Goal: Information Seeking & Learning: Learn about a topic

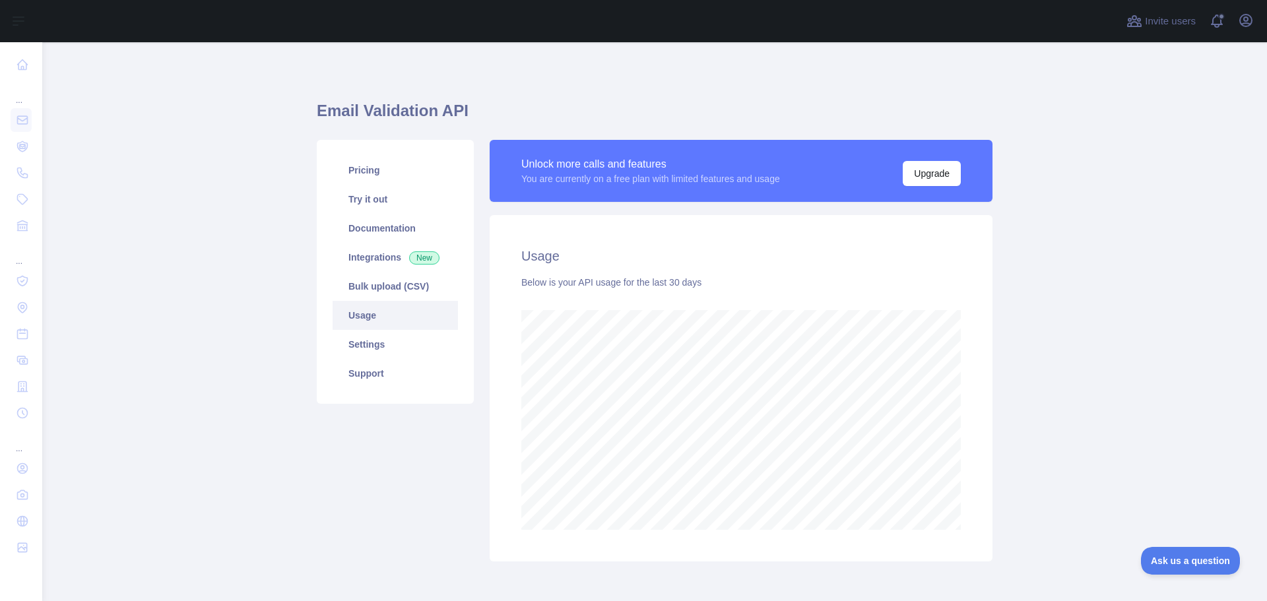
scroll to position [559, 1215]
click at [378, 162] on link "Pricing" at bounding box center [395, 170] width 125 height 29
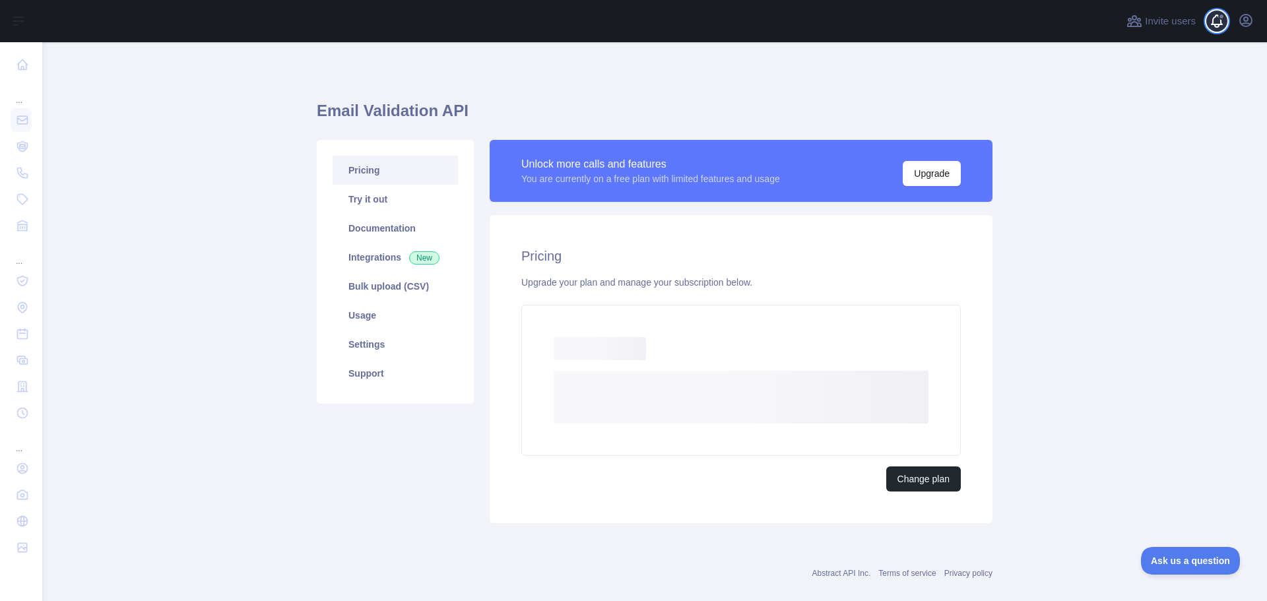
click at [1227, 34] on span at bounding box center [1222, 21] width 26 height 42
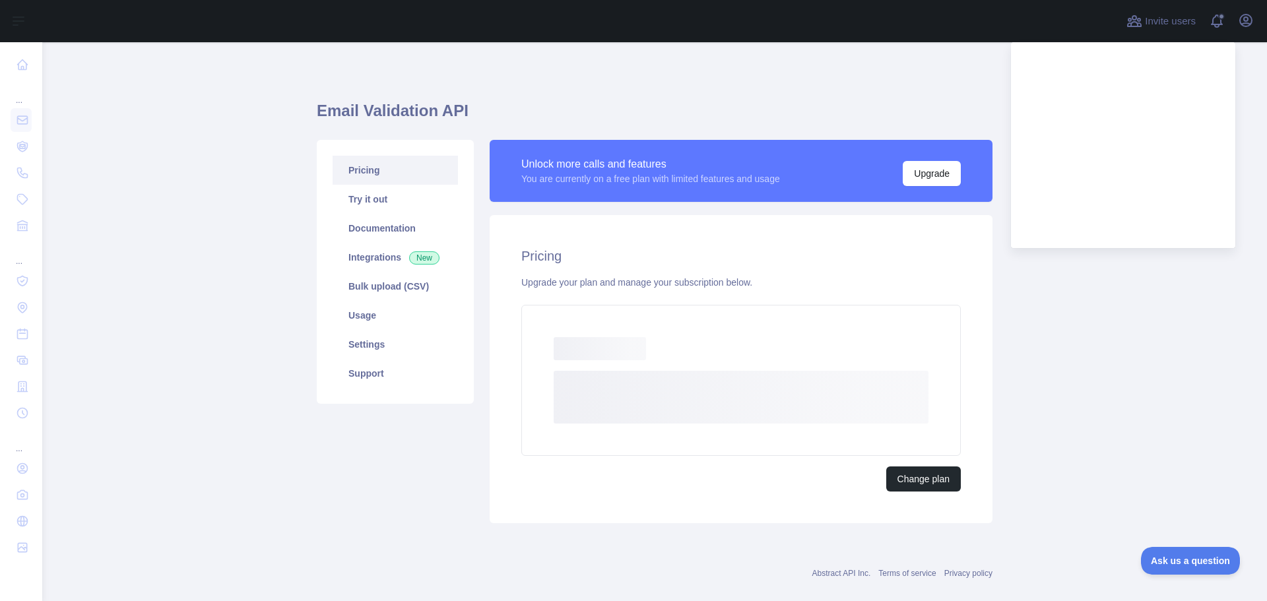
drag, startPoint x: 892, startPoint y: 109, endPoint x: 791, endPoint y: 96, distance: 101.8
click at [874, 106] on h1 "Email Validation API" at bounding box center [655, 116] width 676 height 32
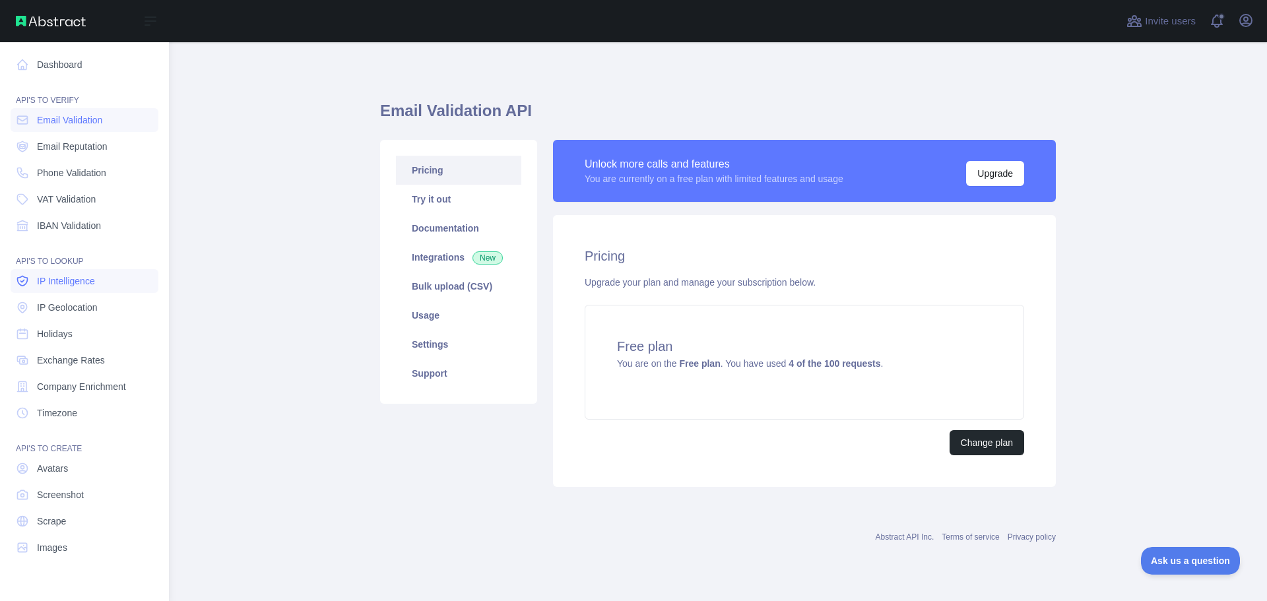
click at [96, 285] on link "IP Intelligence" at bounding box center [85, 281] width 148 height 24
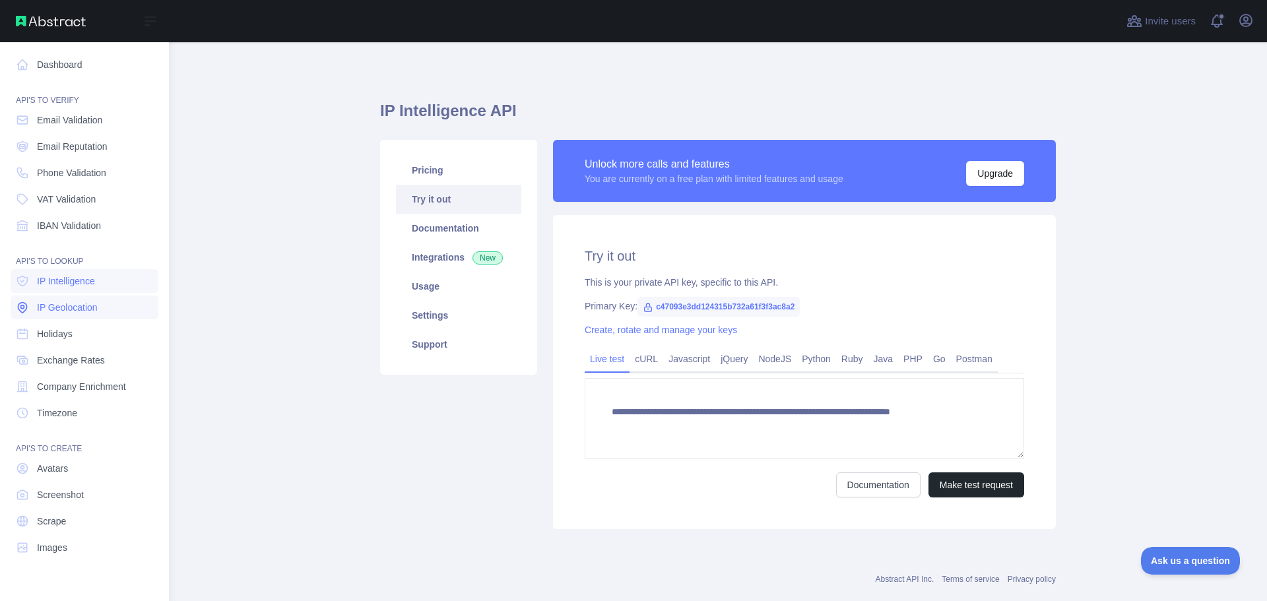
click at [88, 308] on span "IP Geolocation" at bounding box center [67, 307] width 61 height 13
click at [85, 296] on link "IP Geolocation" at bounding box center [85, 308] width 148 height 24
click at [86, 290] on link "IP Intelligence" at bounding box center [85, 281] width 148 height 24
type textarea "**********"
click at [84, 304] on span "IP Geolocation" at bounding box center [67, 307] width 61 height 13
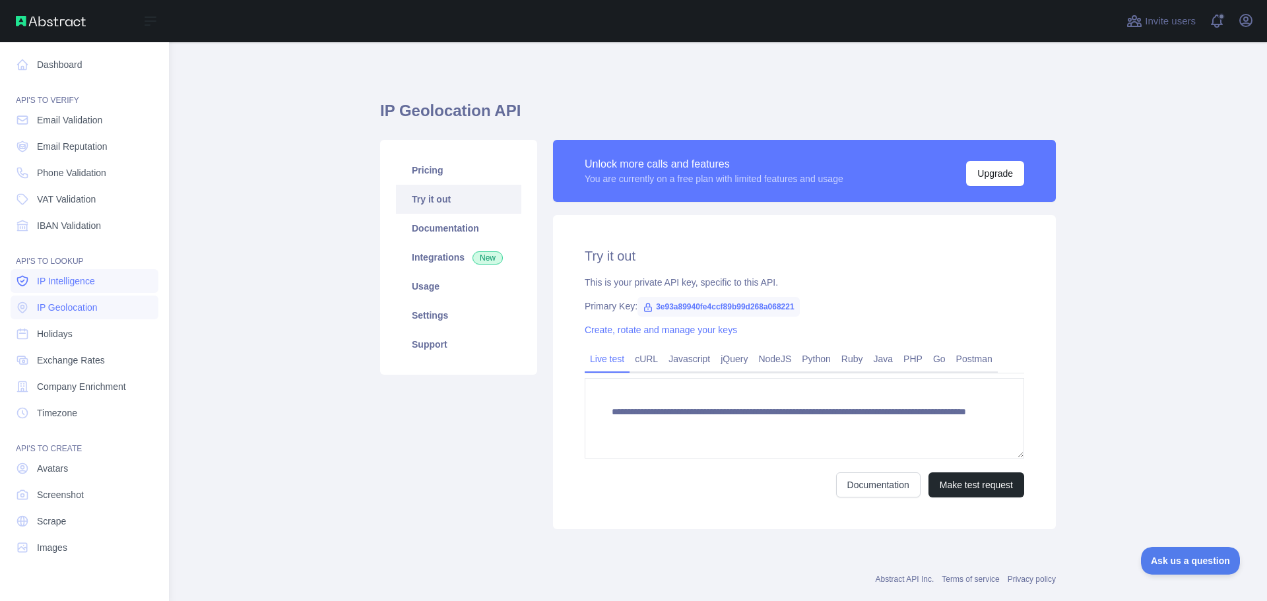
click at [83, 290] on link "IP Intelligence" at bounding box center [85, 281] width 148 height 24
click at [81, 304] on span "IP Geolocation" at bounding box center [67, 307] width 61 height 13
click at [84, 286] on span "IP Intelligence" at bounding box center [66, 281] width 58 height 13
click at [83, 303] on span "IP Geolocation" at bounding box center [67, 307] width 61 height 13
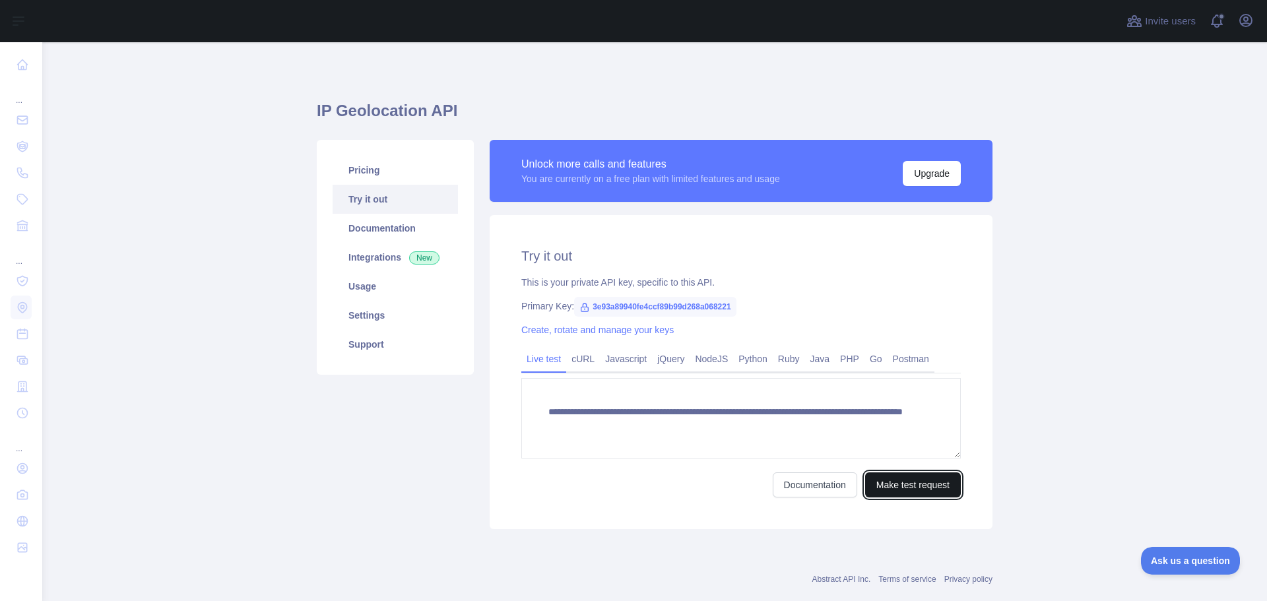
click at [884, 478] on button "Make test request" at bounding box center [913, 485] width 96 height 25
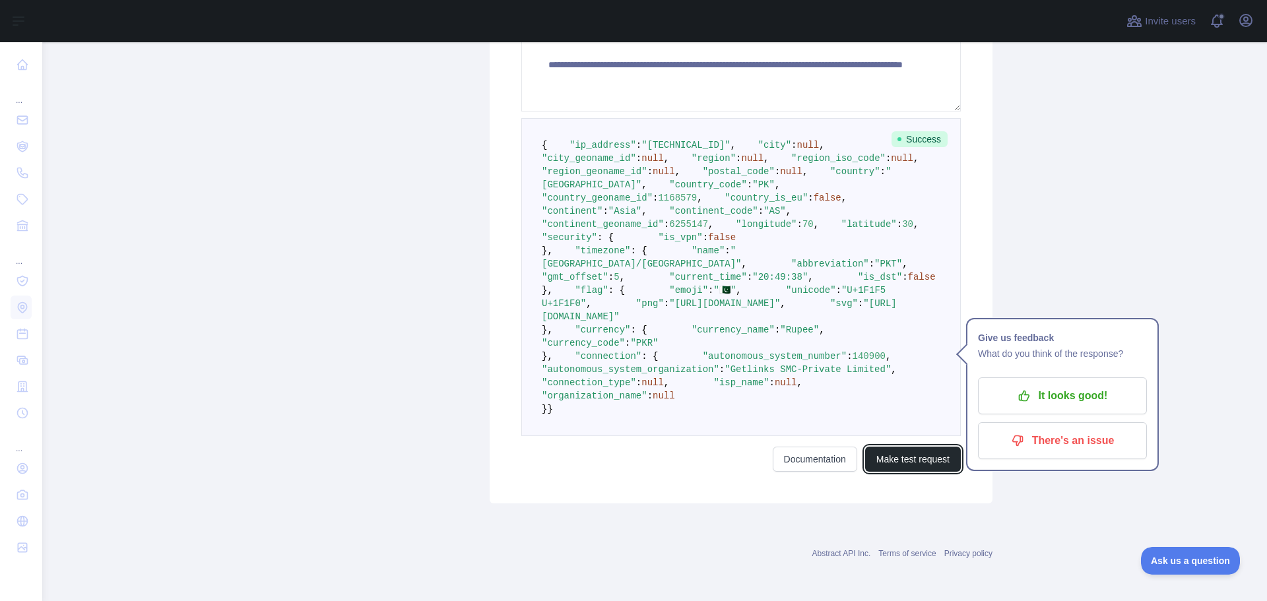
scroll to position [528, 0]
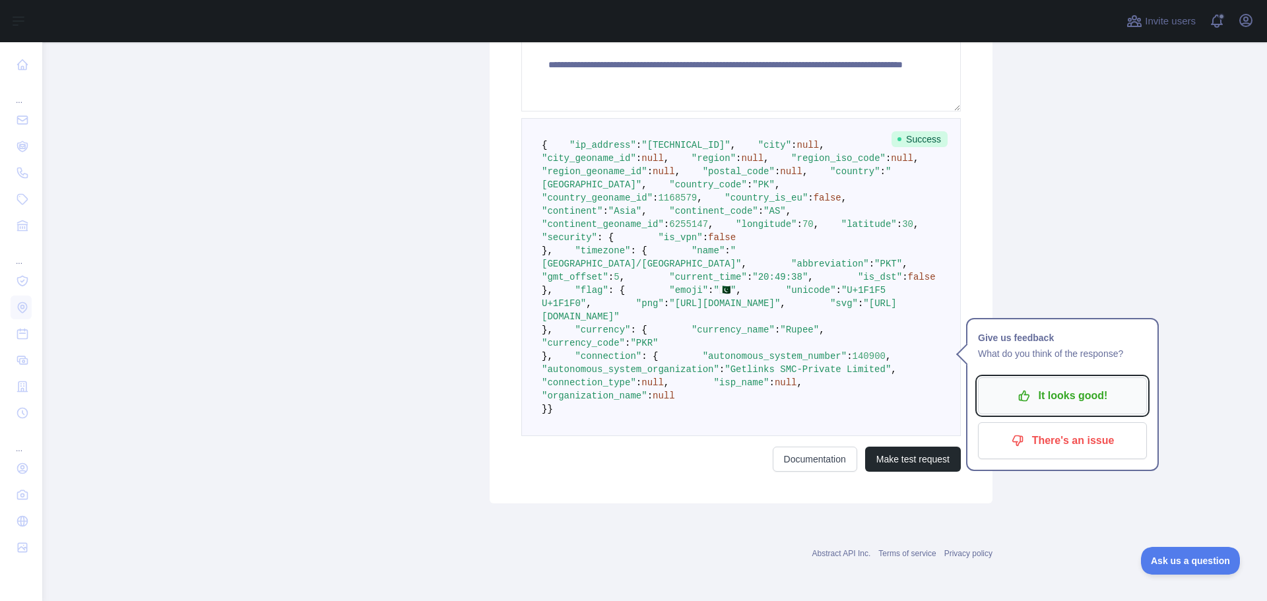
click at [1054, 378] on button "It looks good!" at bounding box center [1062, 396] width 169 height 37
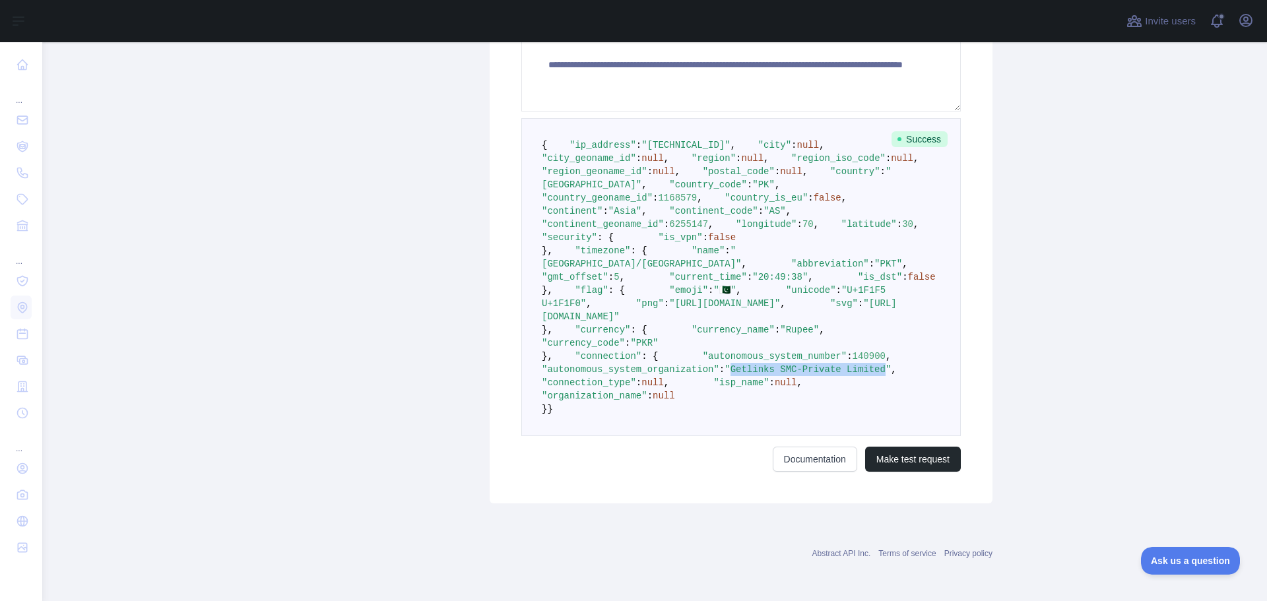
drag, startPoint x: 756, startPoint y: 478, endPoint x: 900, endPoint y: 477, distance: 143.2
click at [891, 375] on span ""Getlinks SMC-Private Limited"" at bounding box center [808, 369] width 166 height 11
click at [676, 322] on span ""[URL][DOMAIN_NAME]"" at bounding box center [719, 310] width 355 height 24
drag, startPoint x: 901, startPoint y: 370, endPoint x: 619, endPoint y: 372, distance: 281.8
click at [619, 322] on span ""[URL][DOMAIN_NAME]"" at bounding box center [719, 310] width 355 height 24
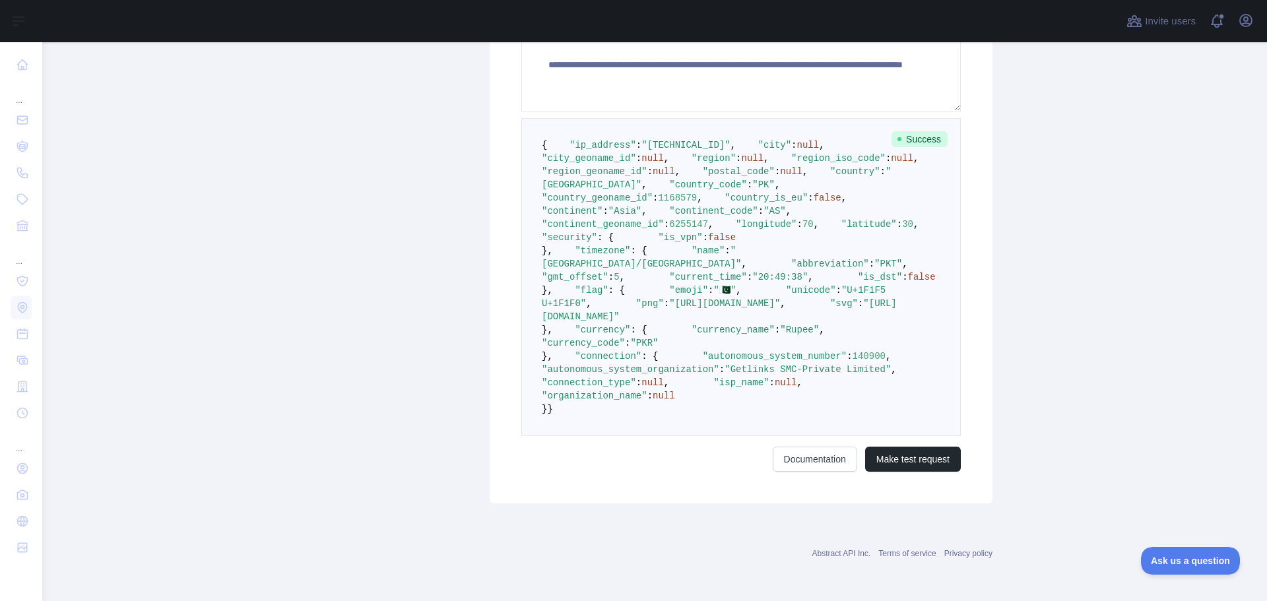
click at [744, 306] on pre "{ "ip_address" : "[TECHNICAL_ID]" , "city" : null , "city_geoname_id" : null , …" at bounding box center [741, 277] width 440 height 318
click at [912, 131] on span "Success" at bounding box center [920, 139] width 56 height 16
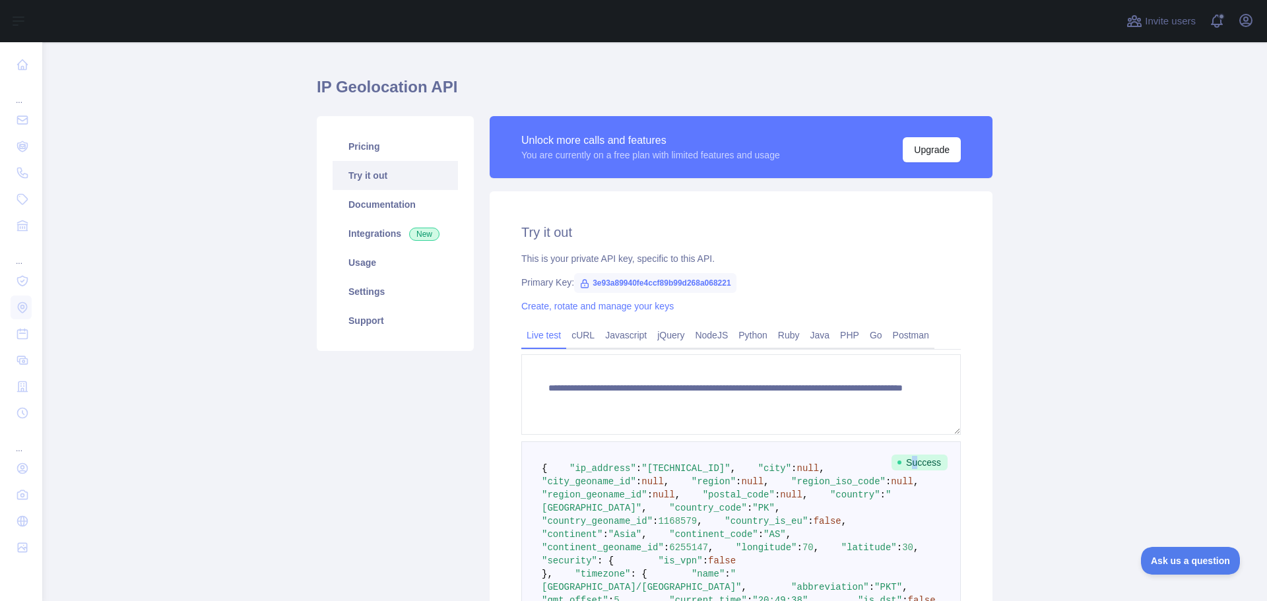
scroll to position [0, 0]
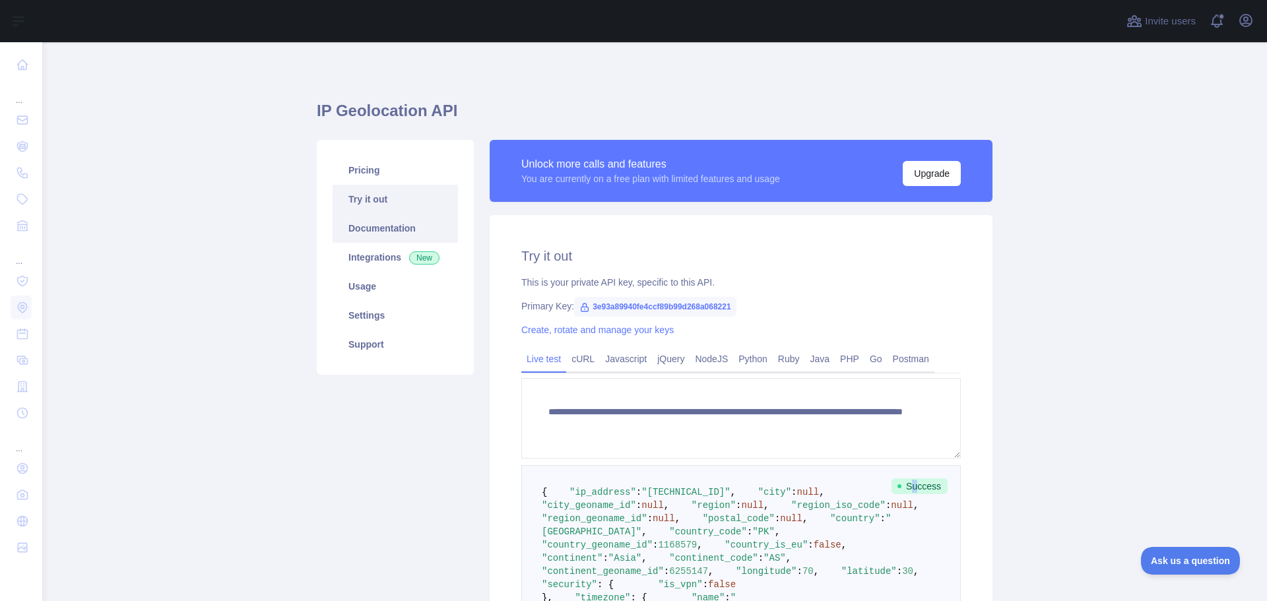
click at [355, 238] on link "Documentation" at bounding box center [395, 228] width 125 height 29
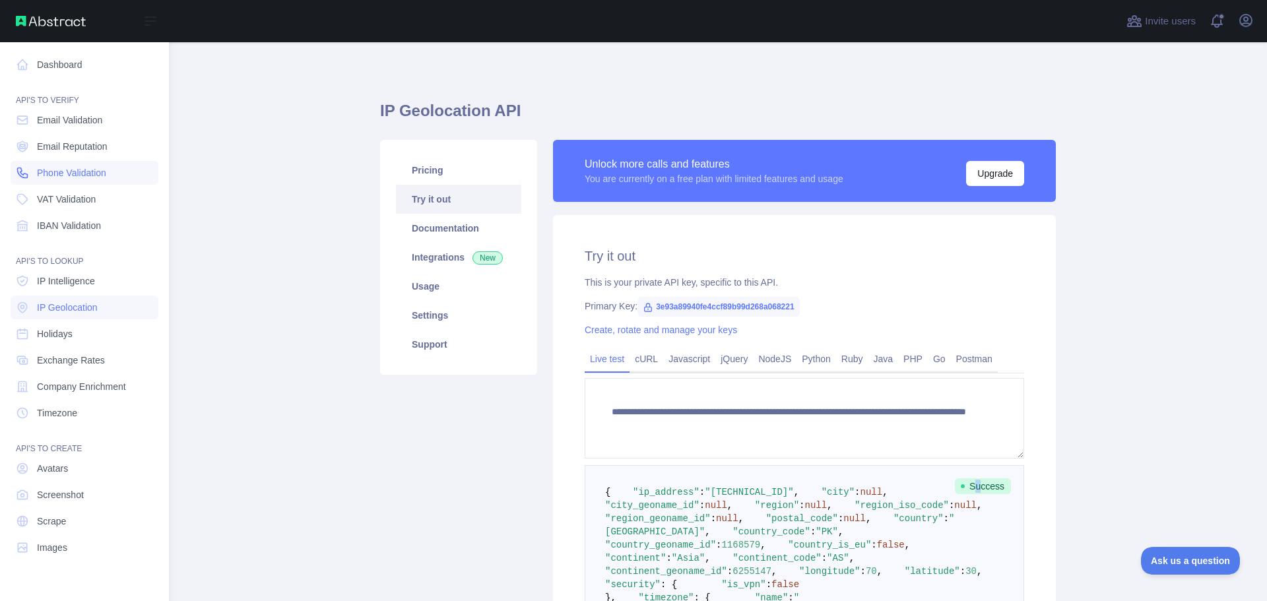
click at [88, 178] on span "Phone Validation" at bounding box center [71, 172] width 69 height 13
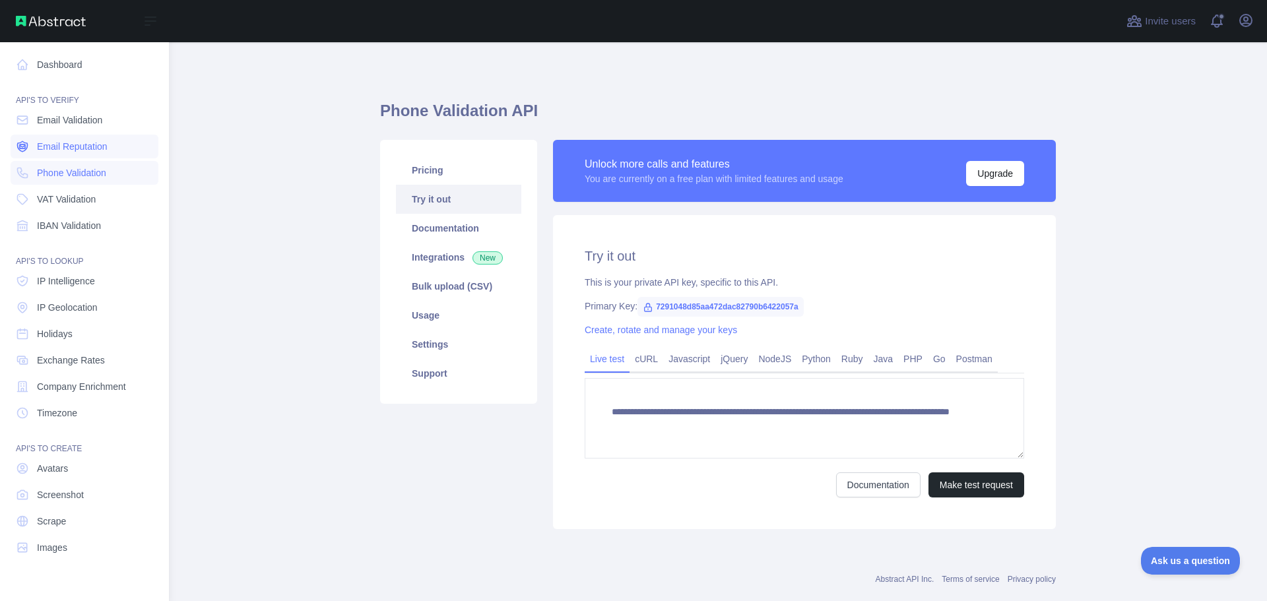
click at [82, 152] on span "Email Reputation" at bounding box center [72, 146] width 71 height 13
click at [80, 203] on span "VAT Validation" at bounding box center [66, 199] width 59 height 13
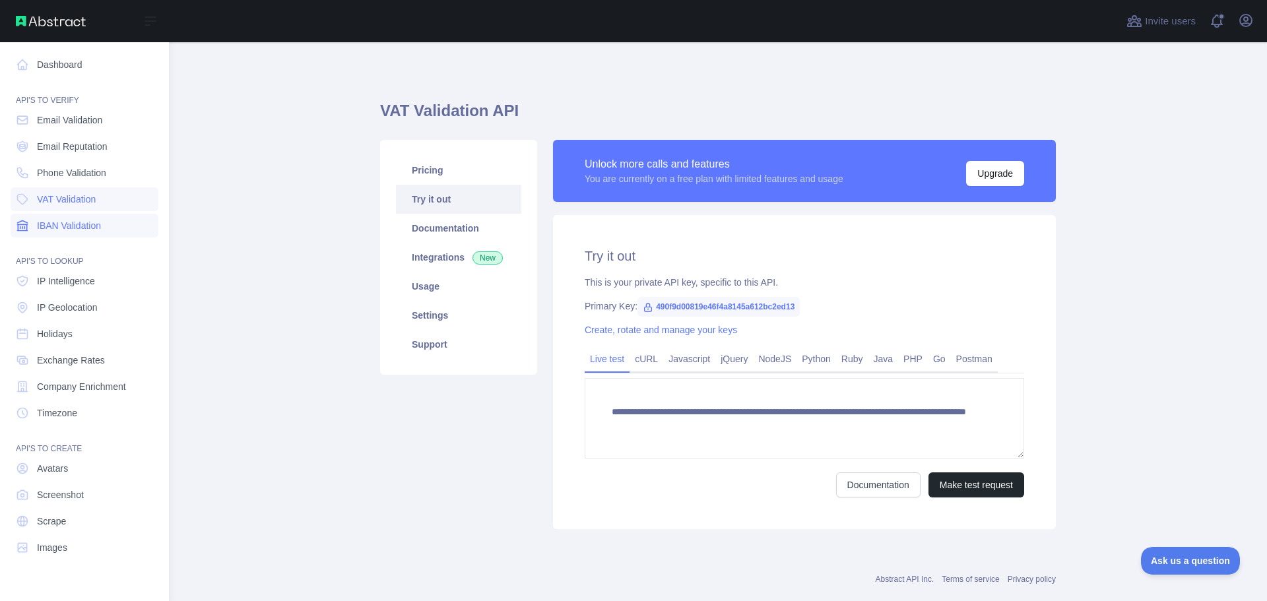
click at [80, 225] on span "IBAN Validation" at bounding box center [69, 225] width 64 height 13
click at [77, 277] on span "IP Intelligence" at bounding box center [66, 281] width 58 height 13
click at [89, 331] on link "Holidays" at bounding box center [85, 334] width 148 height 24
click at [87, 356] on span "Exchange Rates" at bounding box center [71, 360] width 68 height 13
click at [96, 382] on span "Company Enrichment" at bounding box center [81, 386] width 89 height 13
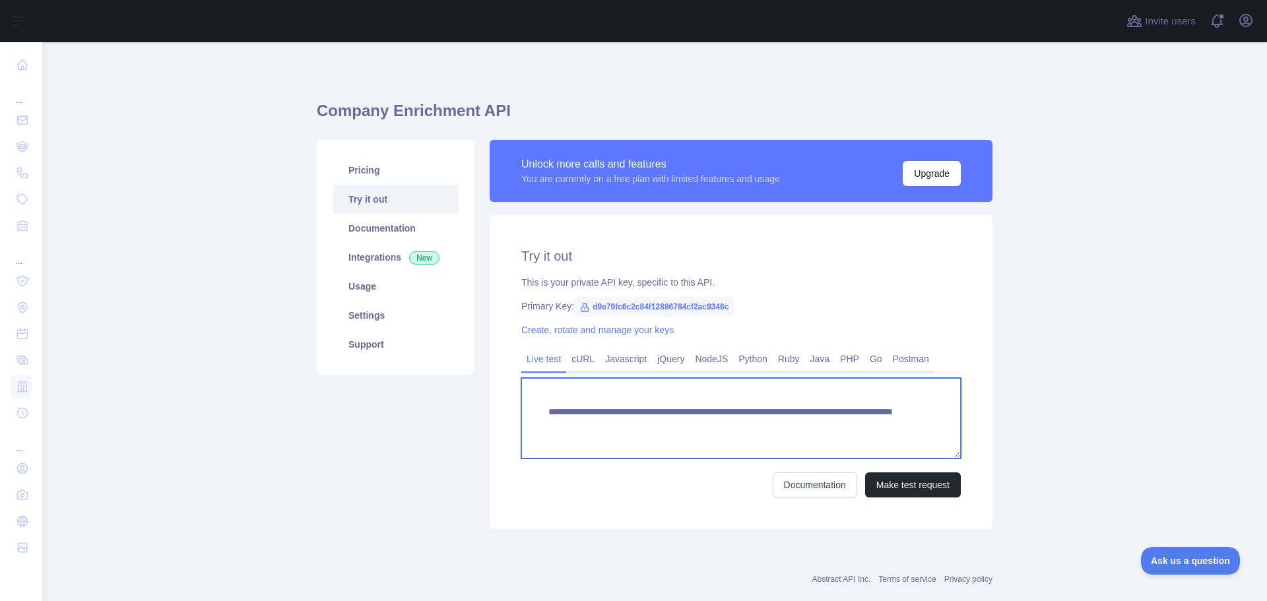
drag, startPoint x: 773, startPoint y: 426, endPoint x: 799, endPoint y: 426, distance: 26.4
click at [799, 426] on textarea "**********" at bounding box center [741, 418] width 440 height 81
type textarea "**********"
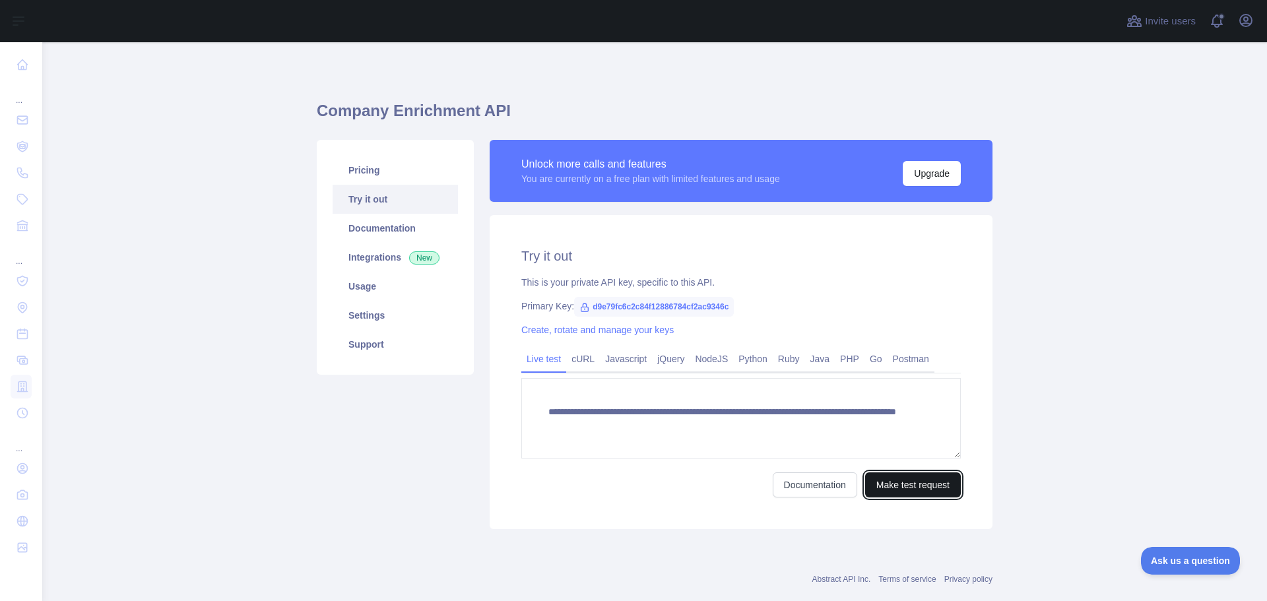
click at [940, 485] on button "Make test request" at bounding box center [913, 485] width 96 height 25
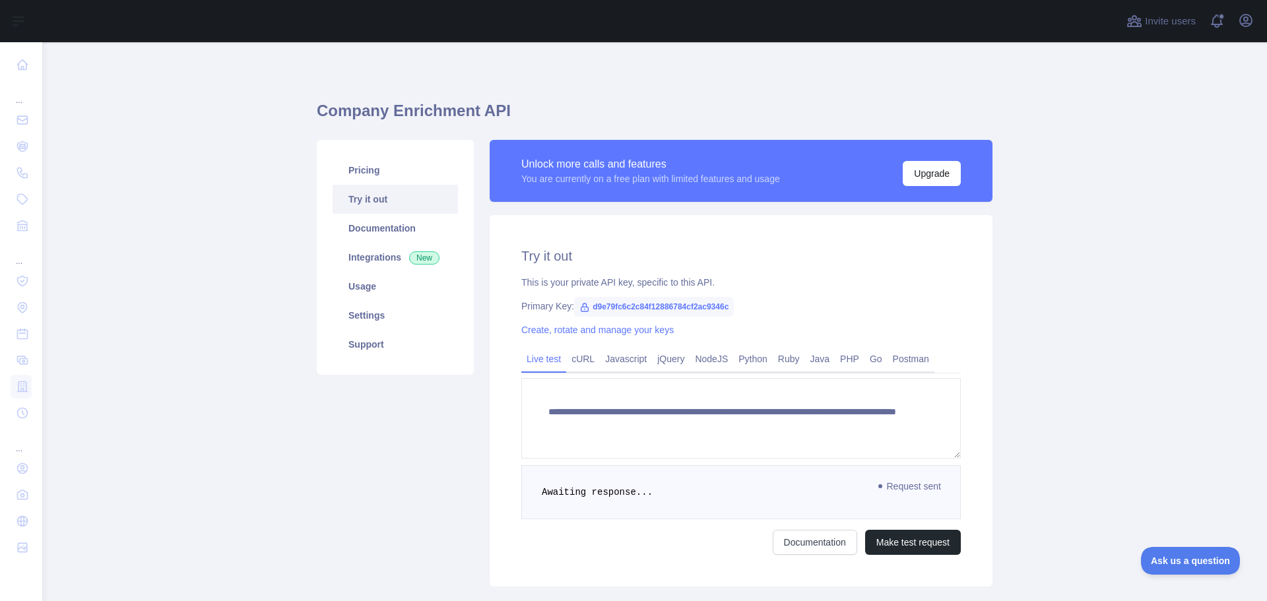
click at [977, 388] on div "**********" at bounding box center [741, 401] width 503 height 372
drag, startPoint x: 874, startPoint y: 485, endPoint x: 935, endPoint y: 485, distance: 60.7
click at [934, 485] on span "Request sent" at bounding box center [911, 487] width 76 height 16
click at [935, 485] on span "Request sent" at bounding box center [911, 487] width 76 height 16
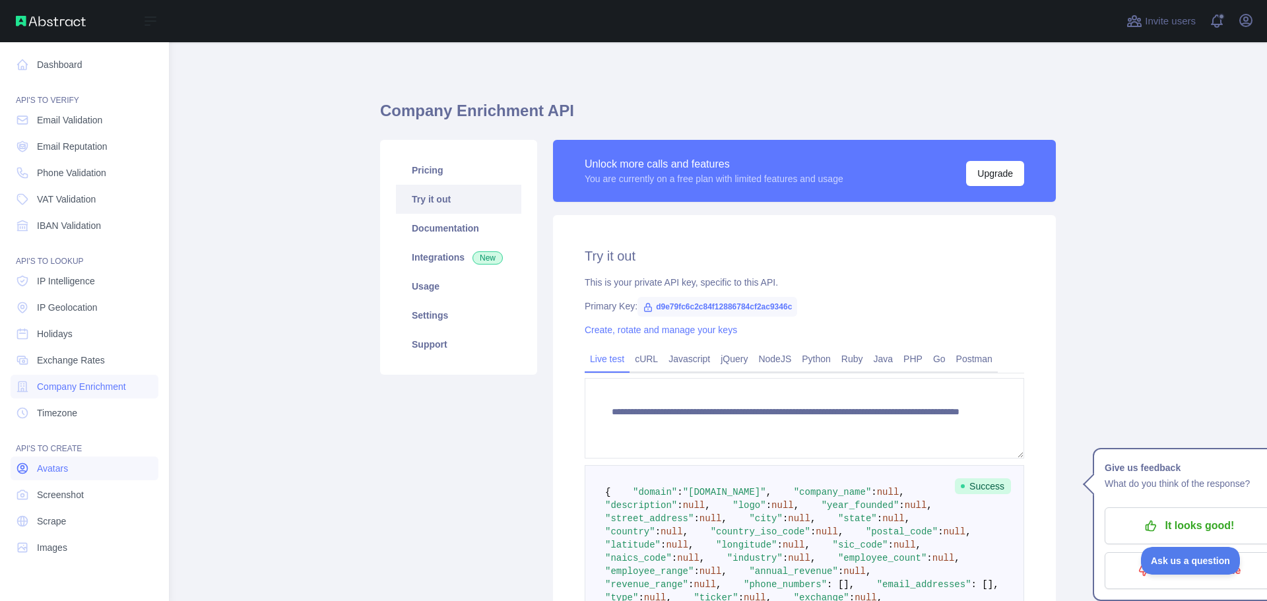
click at [86, 470] on link "Avatars" at bounding box center [85, 469] width 148 height 24
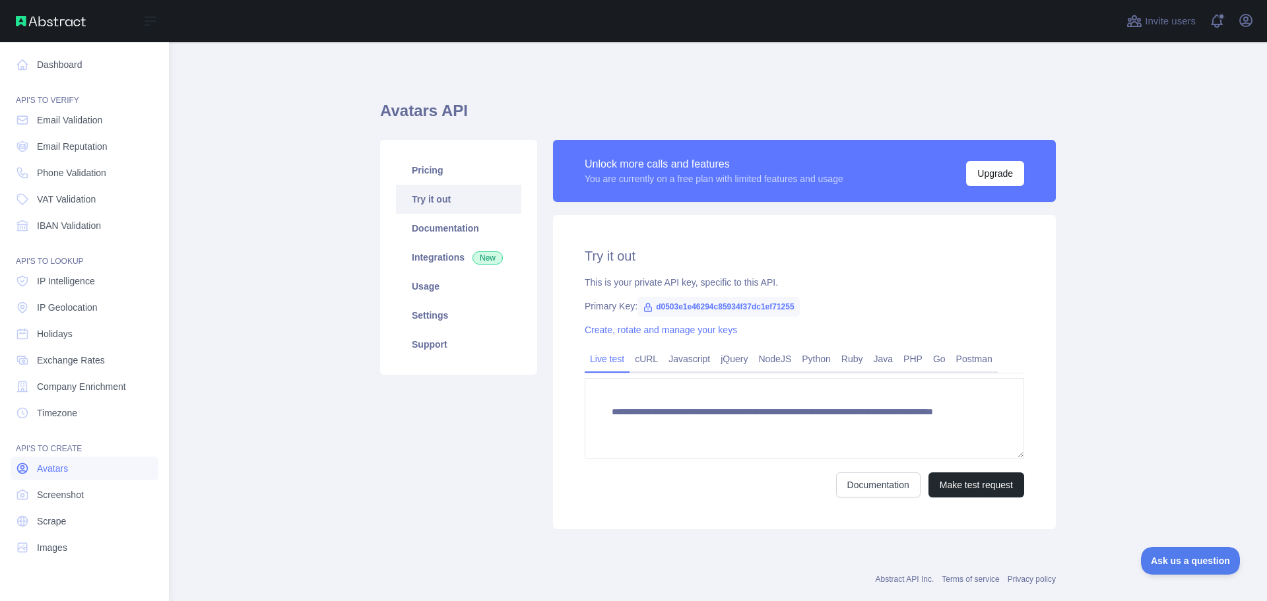
click at [73, 477] on link "Avatars" at bounding box center [85, 469] width 148 height 24
click at [83, 493] on link "Screenshot" at bounding box center [85, 495] width 148 height 24
click at [83, 525] on link "Scrape" at bounding box center [85, 522] width 148 height 24
click at [73, 551] on link "Images" at bounding box center [85, 548] width 148 height 24
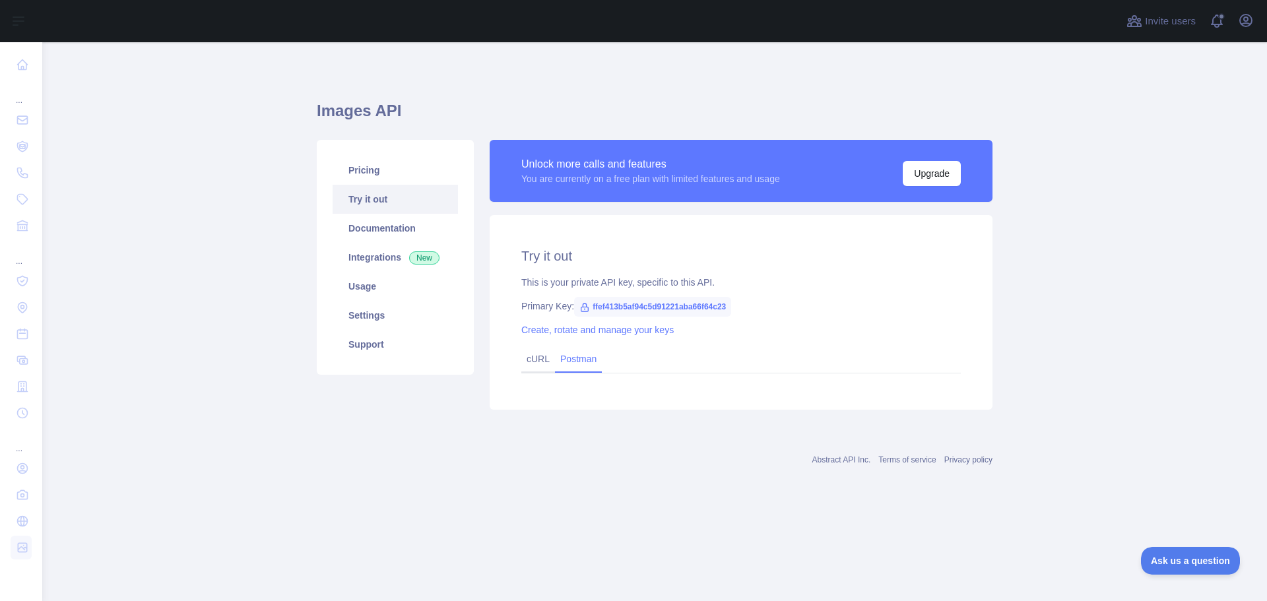
click at [566, 359] on link "Postman" at bounding box center [578, 359] width 47 height 21
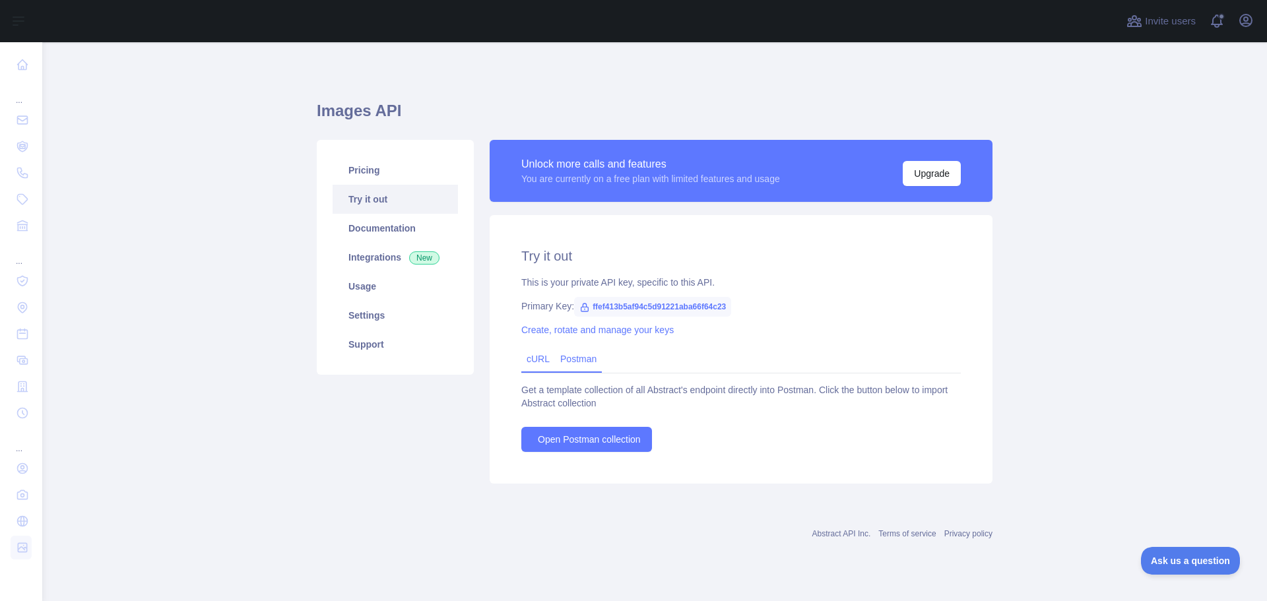
click at [536, 358] on link "cURL" at bounding box center [538, 359] width 23 height 11
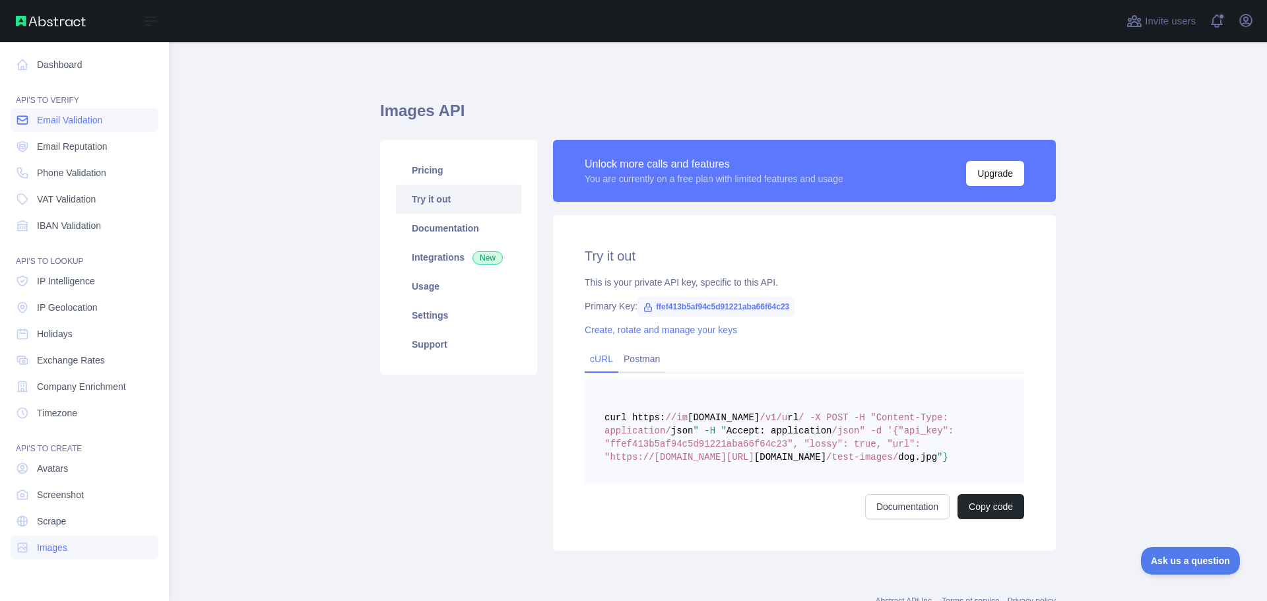
click at [72, 114] on span "Email Validation" at bounding box center [69, 120] width 65 height 13
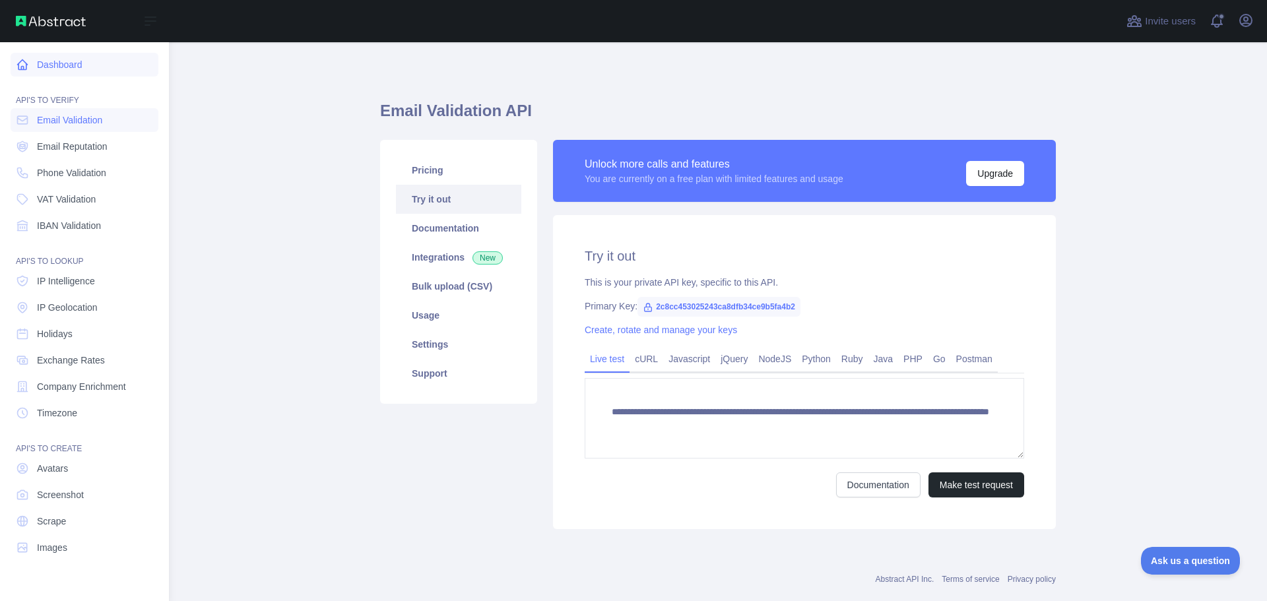
click at [79, 71] on link "Dashboard" at bounding box center [85, 65] width 148 height 24
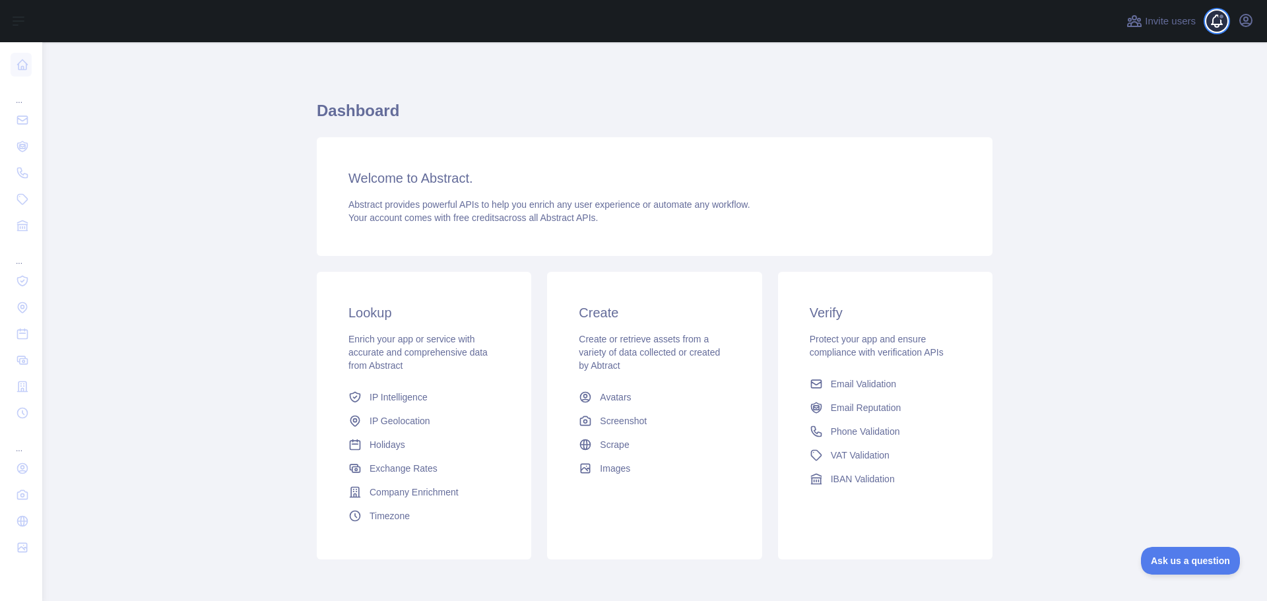
click at [1212, 20] on span at bounding box center [1222, 21] width 26 height 42
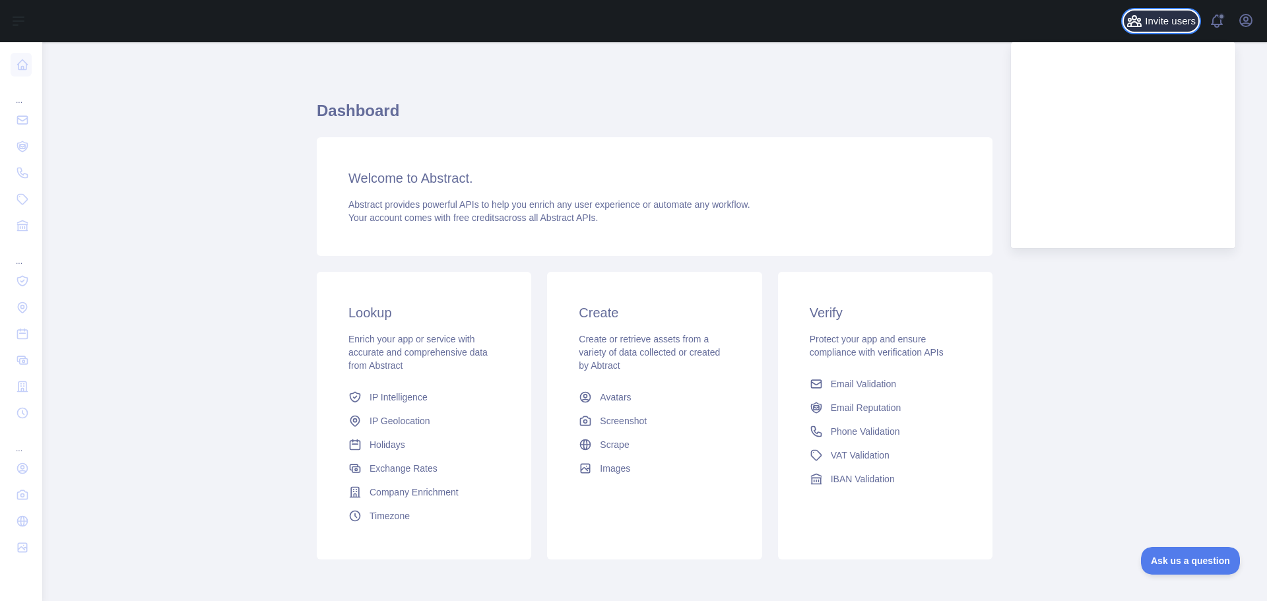
click at [1166, 26] on span "Invite users" at bounding box center [1170, 21] width 51 height 15
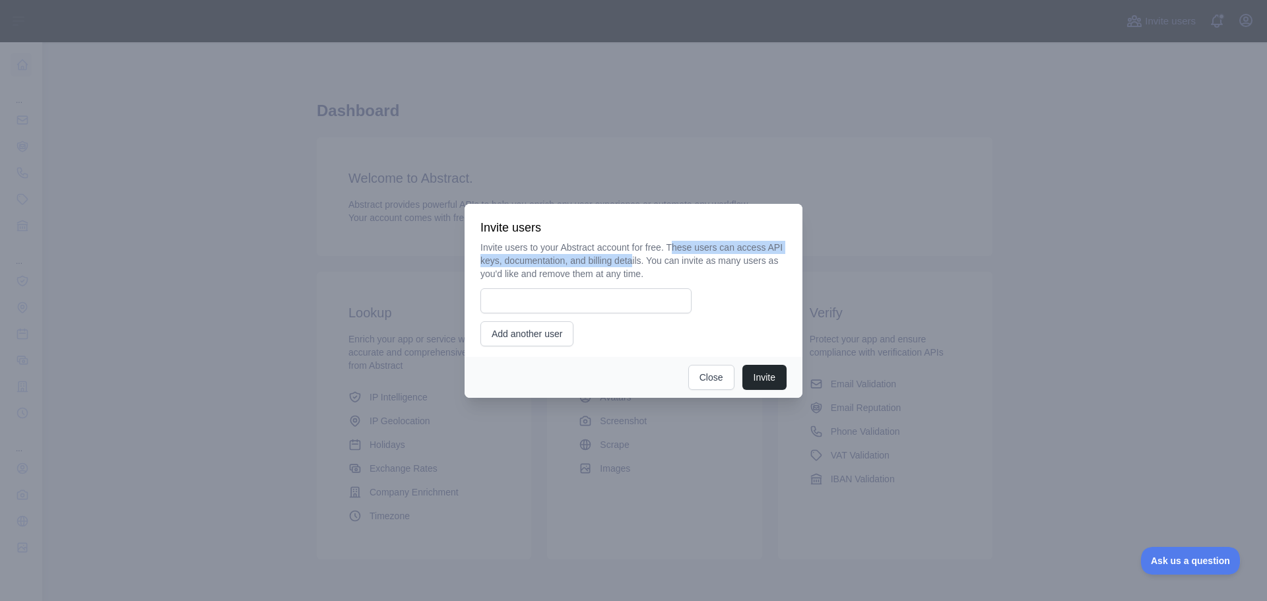
drag, startPoint x: 672, startPoint y: 244, endPoint x: 634, endPoint y: 265, distance: 43.4
click at [634, 265] on p "Invite users to your Abstract account for free. These users can access API keys…" at bounding box center [634, 261] width 306 height 40
drag, startPoint x: 644, startPoint y: 263, endPoint x: 631, endPoint y: 271, distance: 15.4
click at [631, 271] on p "Invite users to your Abstract account for free. These users can access API keys…" at bounding box center [634, 261] width 306 height 40
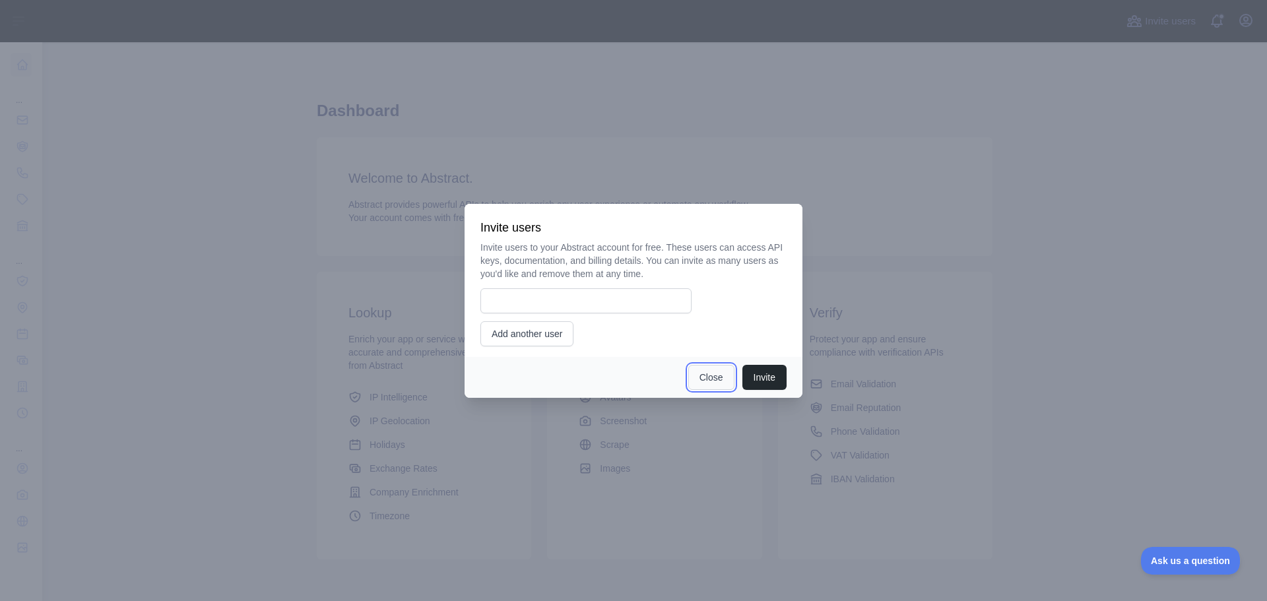
click at [716, 371] on button "Close" at bounding box center [711, 377] width 46 height 25
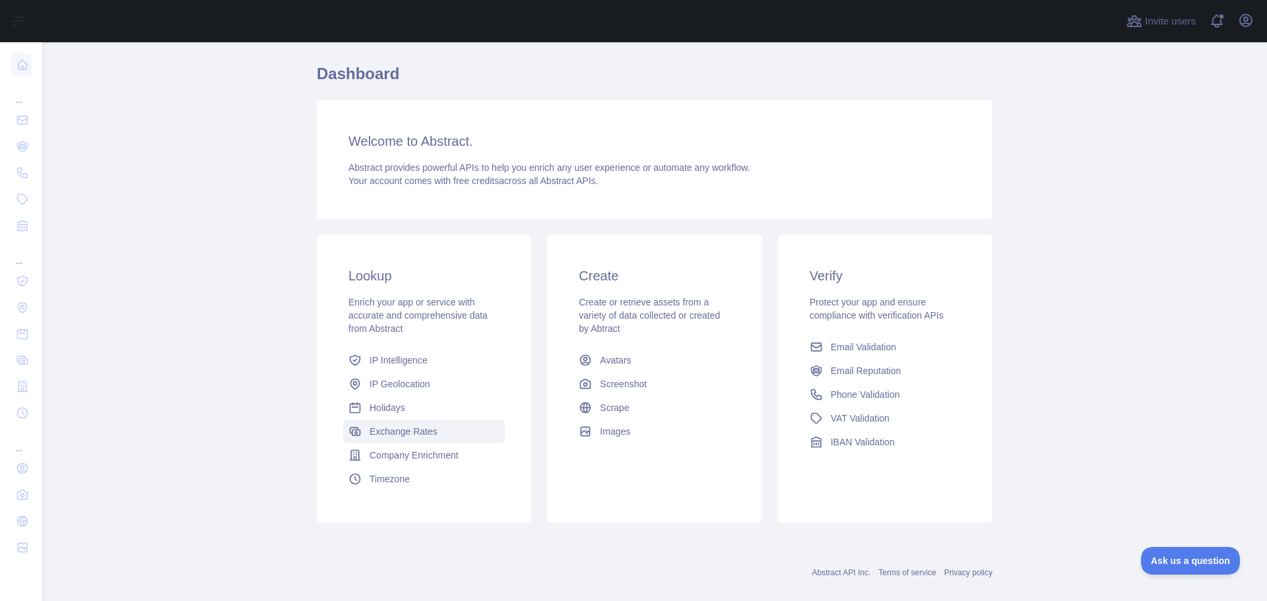
scroll to position [56, 0]
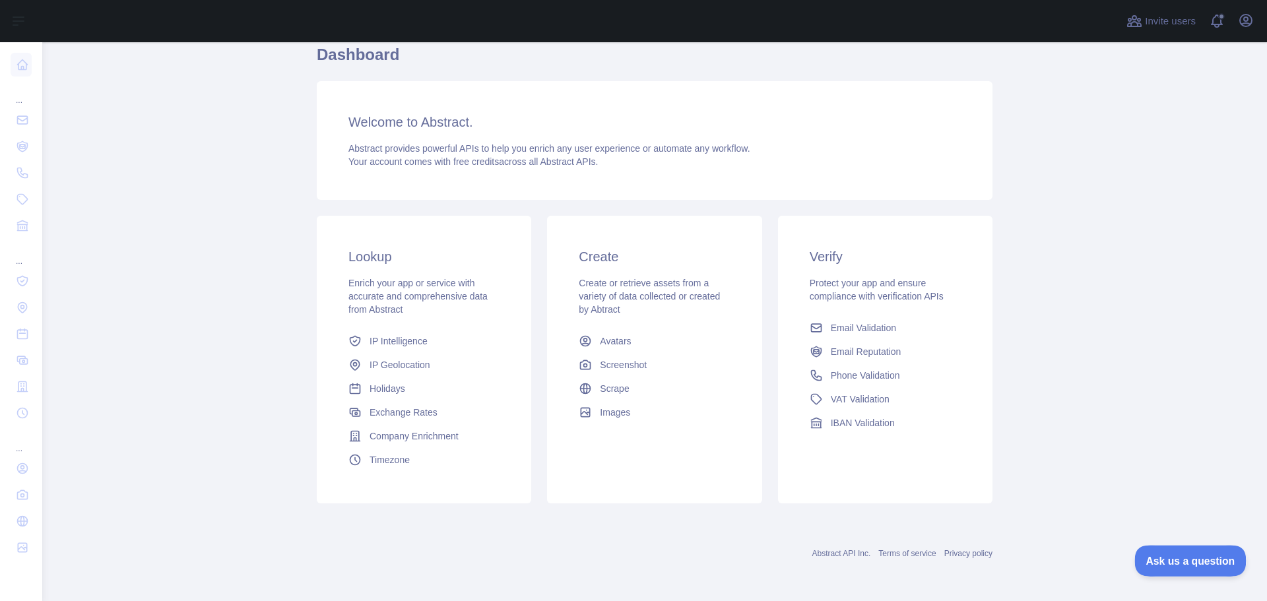
click at [1220, 565] on button "Ask us a question" at bounding box center [1184, 559] width 99 height 28
click at [1223, 19] on span at bounding box center [1221, 16] width 7 height 7
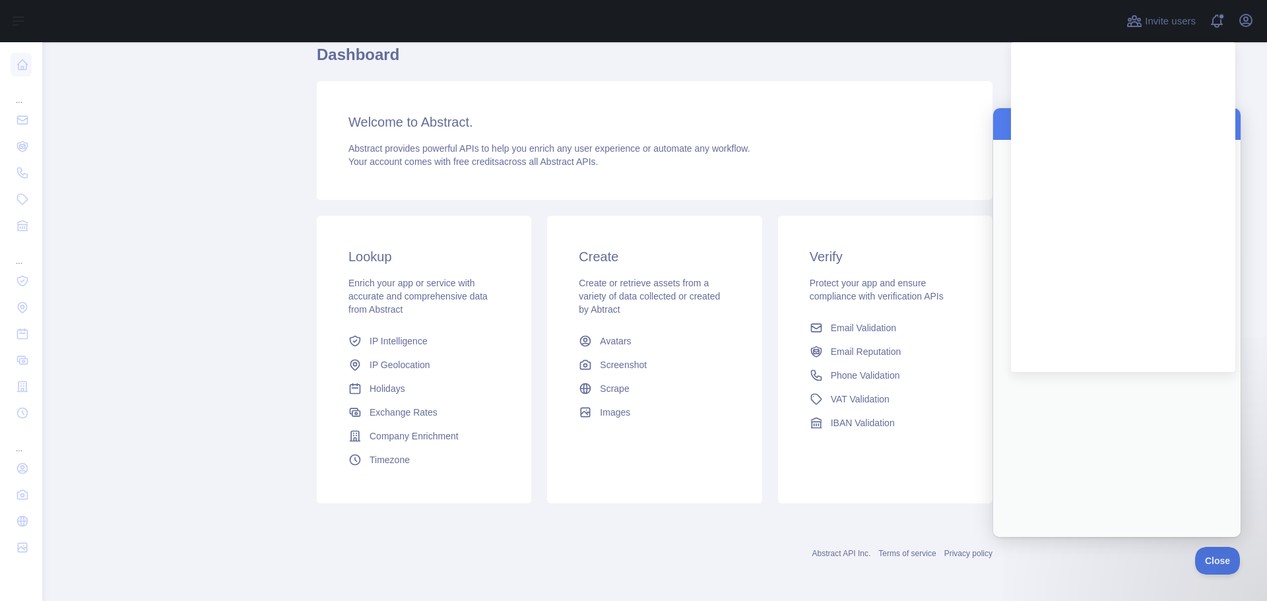
scroll to position [0, 0]
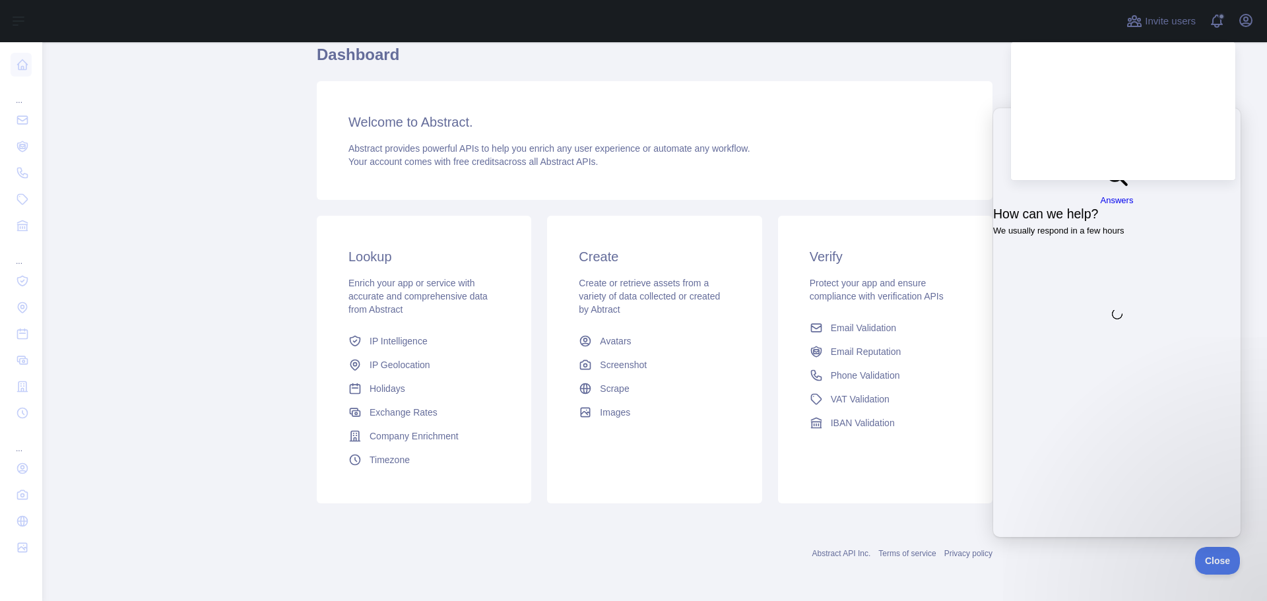
click at [1063, 226] on span "We usually respond in a few hours" at bounding box center [1058, 231] width 131 height 10
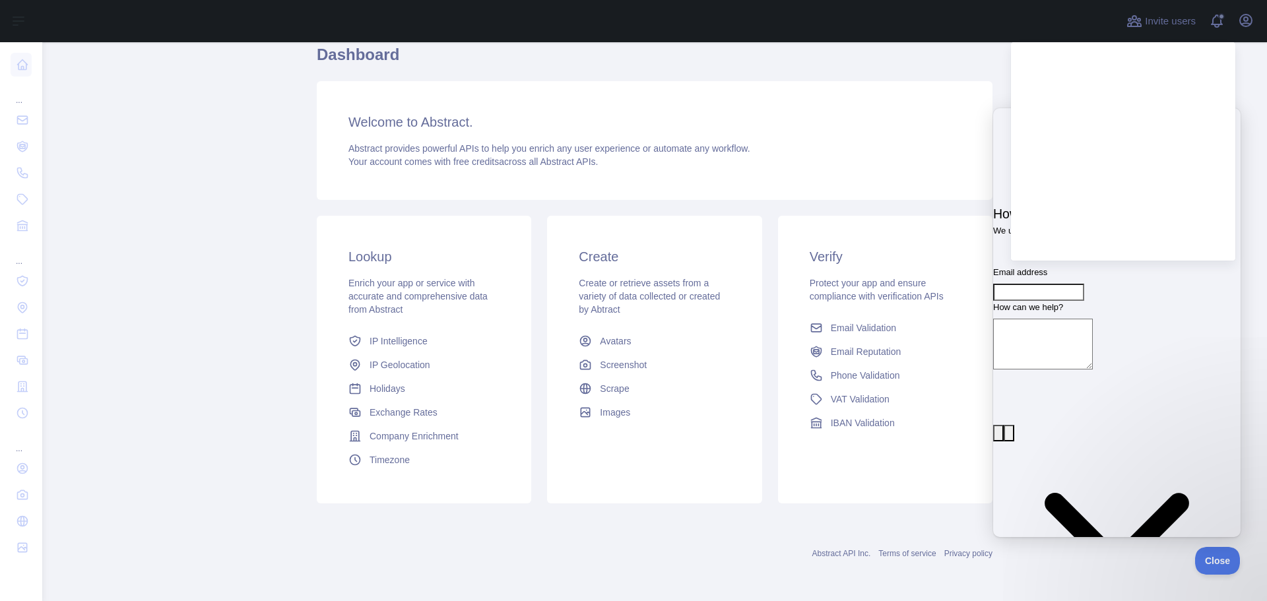
click at [1086, 319] on textarea "How can we help?" at bounding box center [1043, 344] width 100 height 51
click at [1218, 19] on span at bounding box center [1222, 21] width 26 height 42
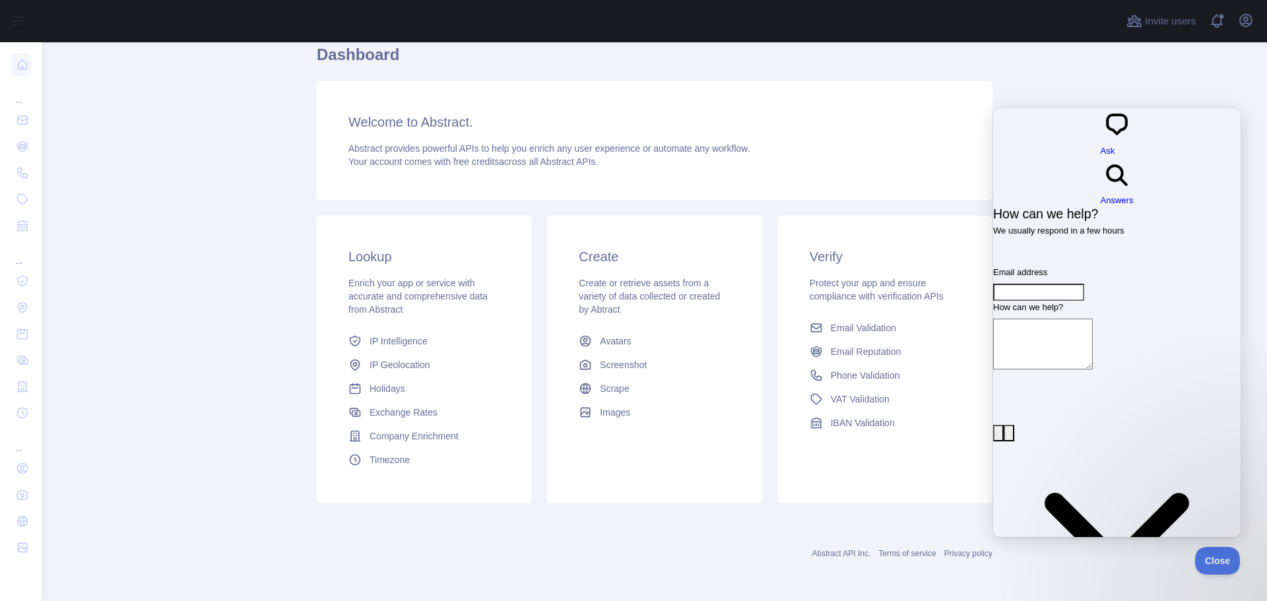
click at [1127, 158] on link "search-medium Answers" at bounding box center [1117, 183] width 33 height 50
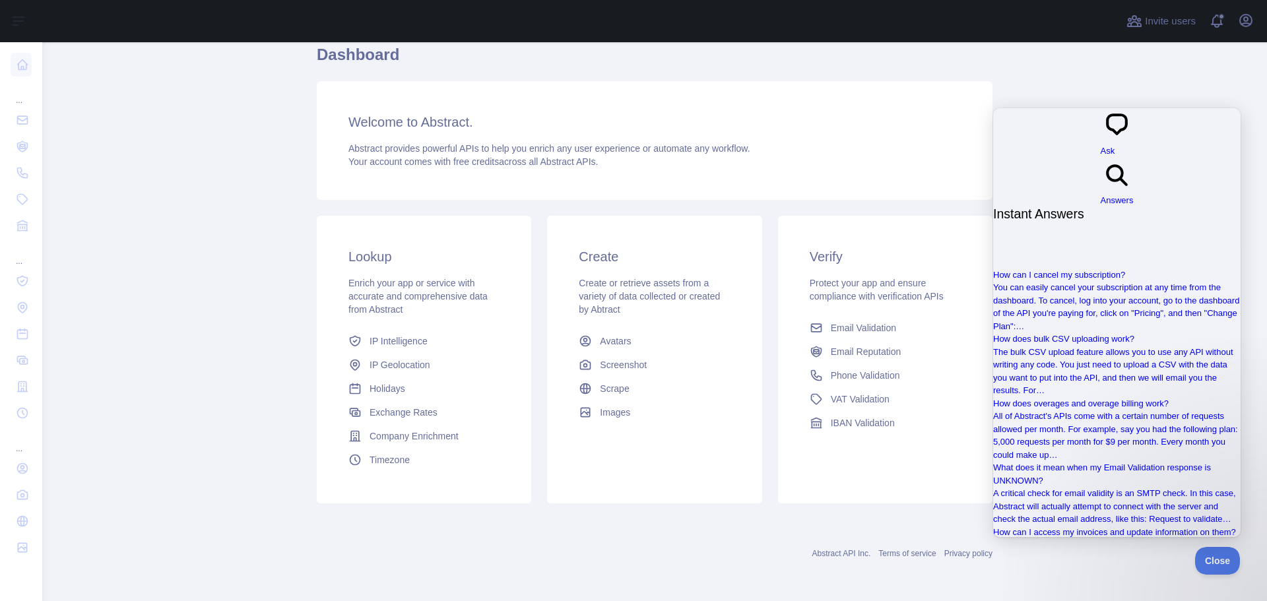
click at [1101, 146] on span "Ask" at bounding box center [1108, 151] width 15 height 10
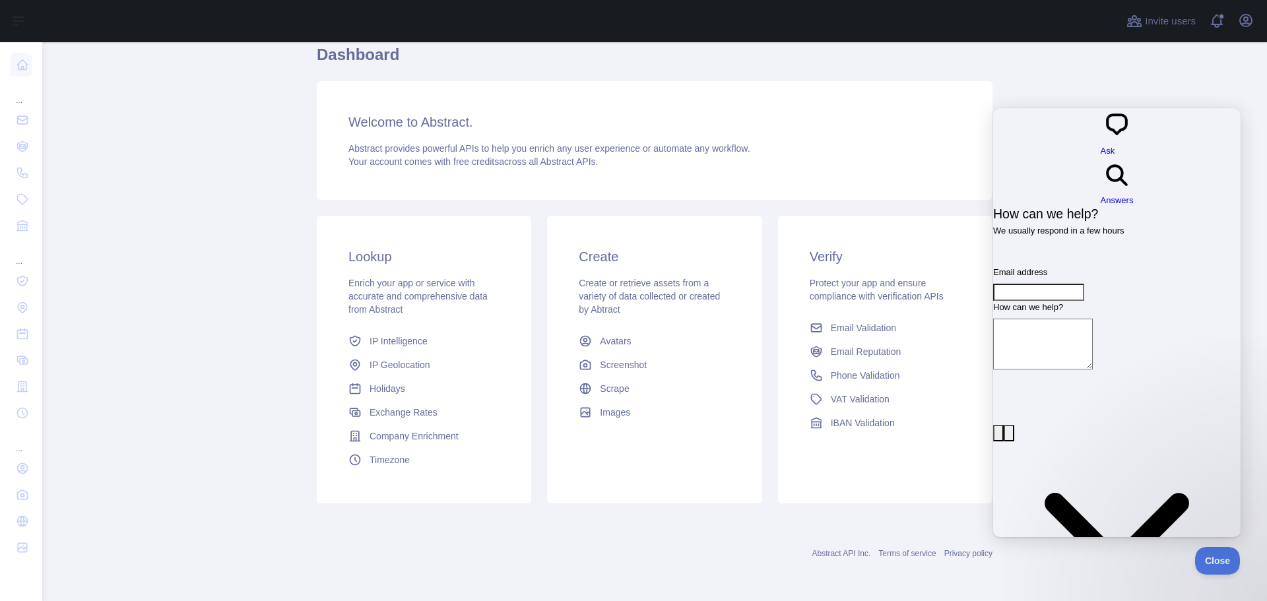
click at [926, 520] on div "Dashboard Welcome to Abstract. Abstract provides powerful APIs to help you enri…" at bounding box center [655, 270] width 676 height 504
click at [1203, 564] on button "Close" at bounding box center [1214, 559] width 45 height 28
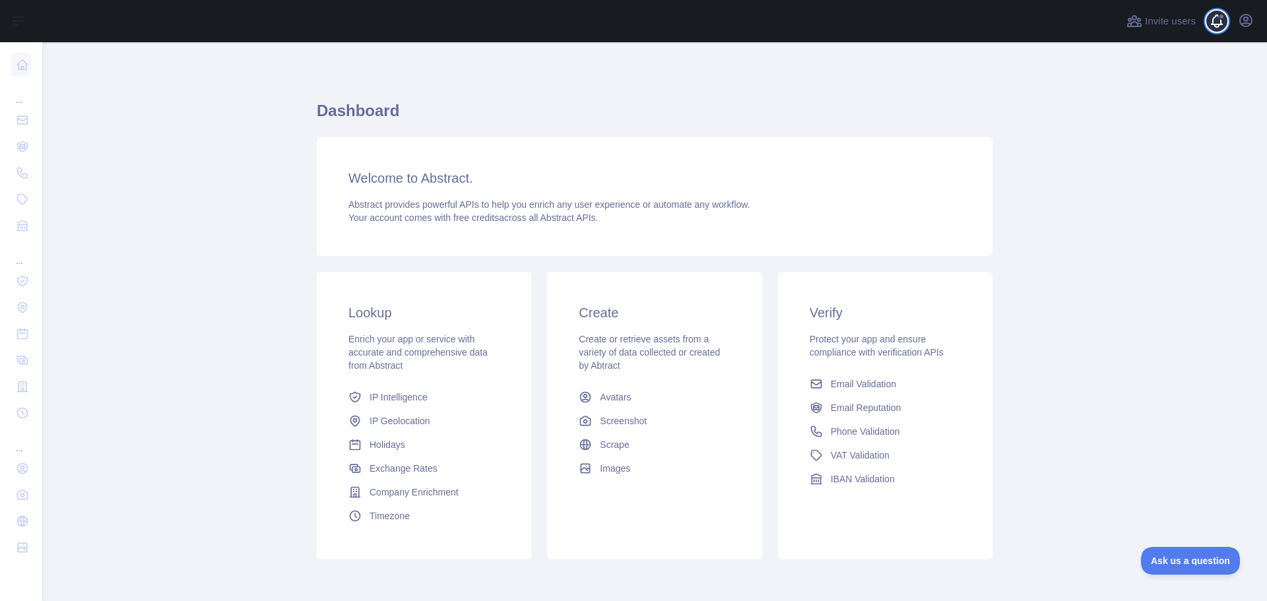
click at [1210, 25] on span at bounding box center [1222, 21] width 26 height 42
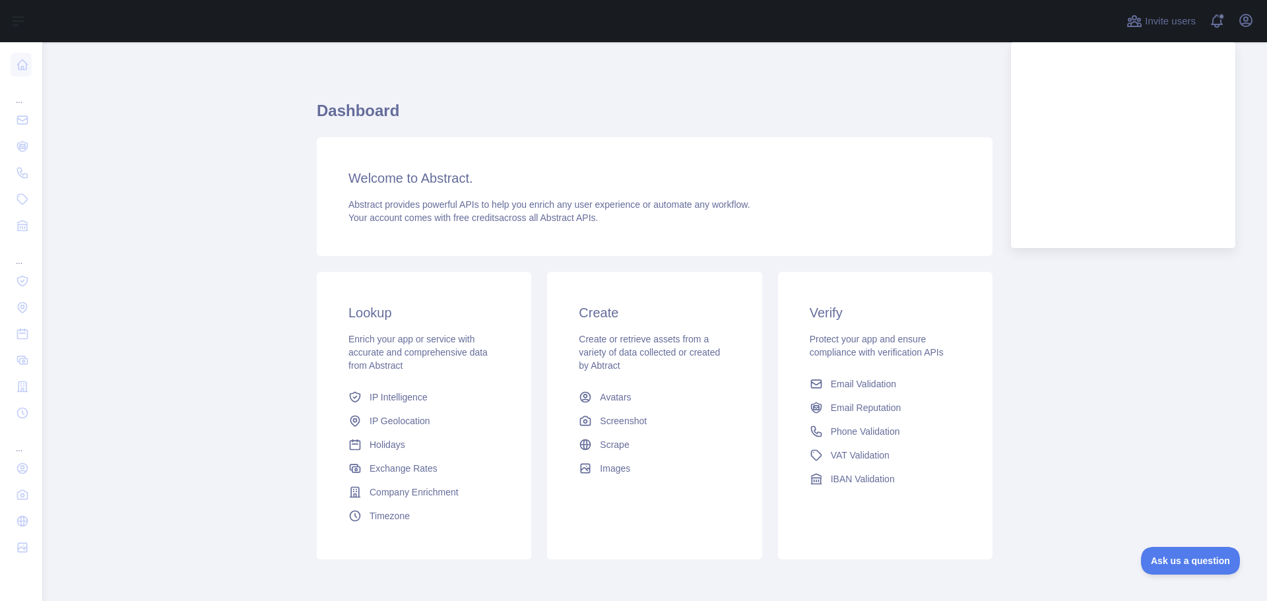
click at [785, 141] on div "Welcome to Abstract. Abstract provides powerful APIs to help you enrich any use…" at bounding box center [655, 196] width 676 height 119
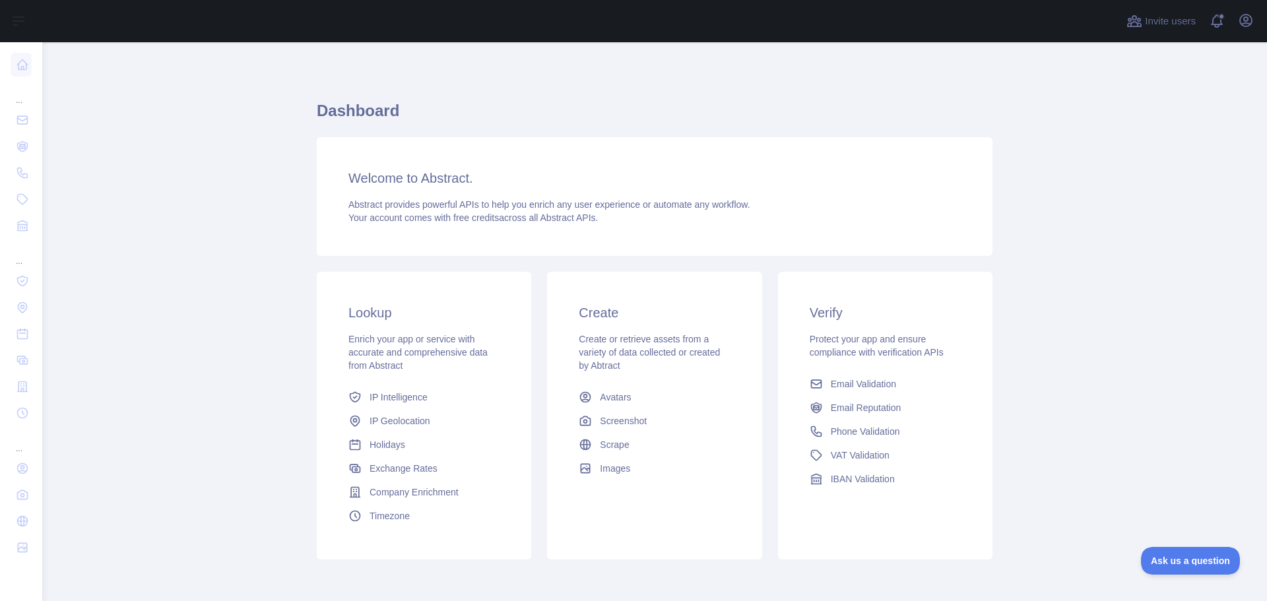
drag, startPoint x: 331, startPoint y: 182, endPoint x: 751, endPoint y: 240, distance: 424.4
click at [751, 240] on div "Welcome to Abstract. Abstract provides powerful APIs to help you enrich any use…" at bounding box center [655, 196] width 676 height 119
drag, startPoint x: 602, startPoint y: 228, endPoint x: 300, endPoint y: 174, distance: 306.3
click at [300, 174] on main "Dashboard Welcome to Abstract. Abstract provides powerful APIs to help you enri…" at bounding box center [654, 321] width 1225 height 559
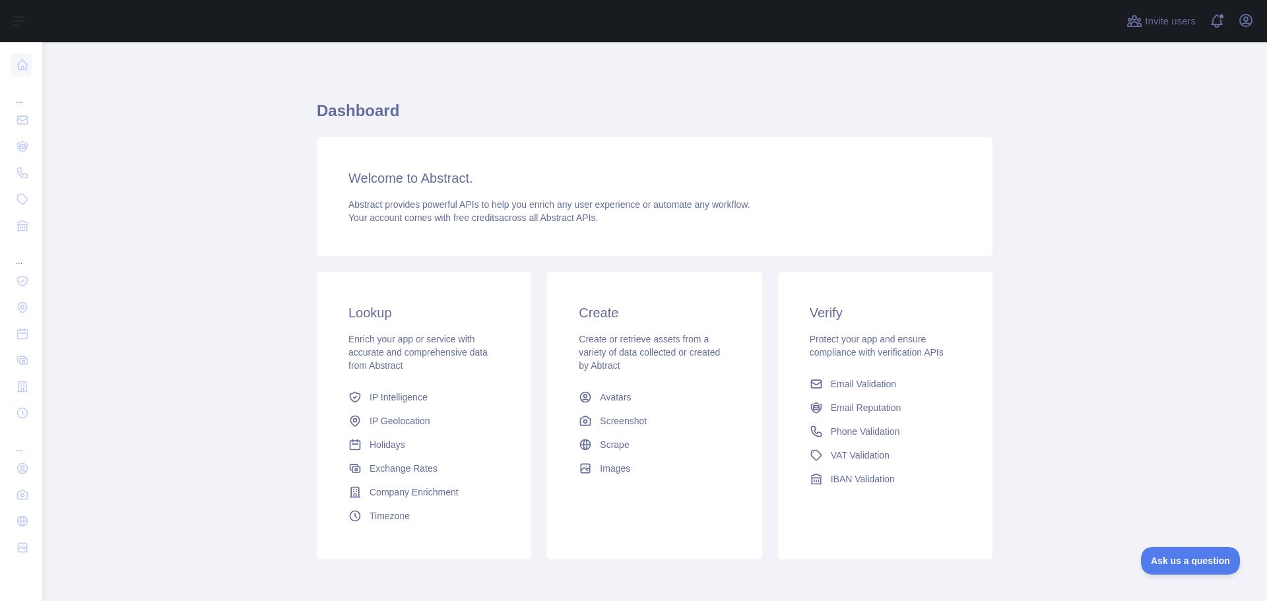
click at [300, 174] on main "Dashboard Welcome to Abstract. Abstract provides powerful APIs to help you enri…" at bounding box center [654, 321] width 1225 height 559
click at [851, 416] on link "Email Reputation" at bounding box center [886, 408] width 162 height 24
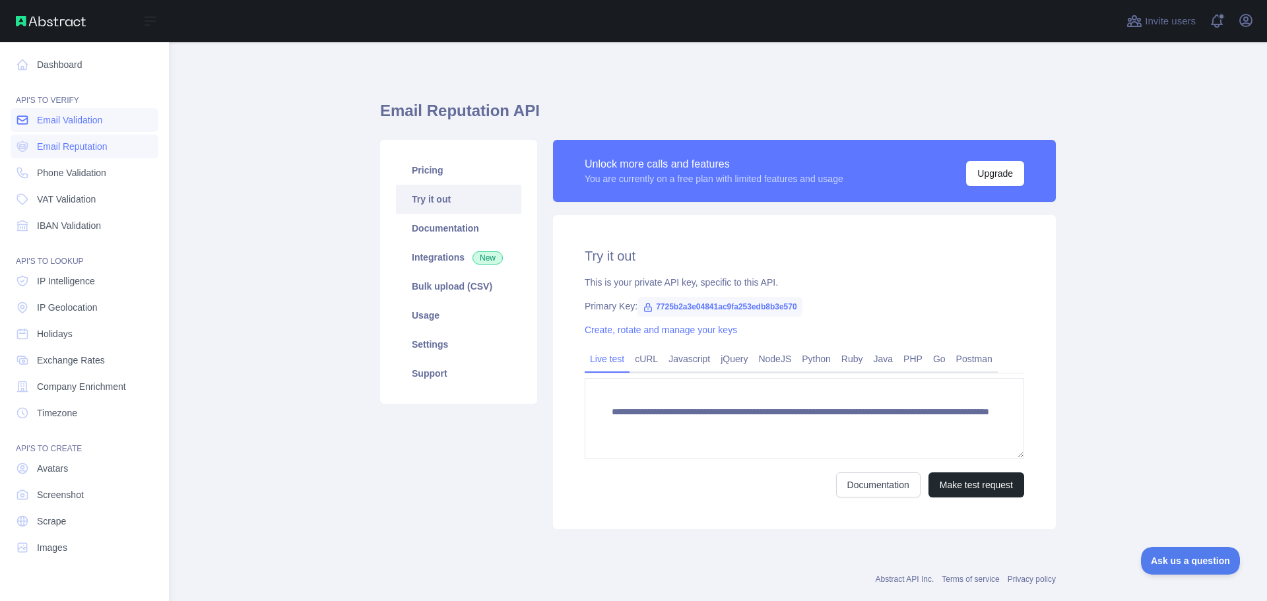
click at [47, 116] on span "Email Validation" at bounding box center [69, 120] width 65 height 13
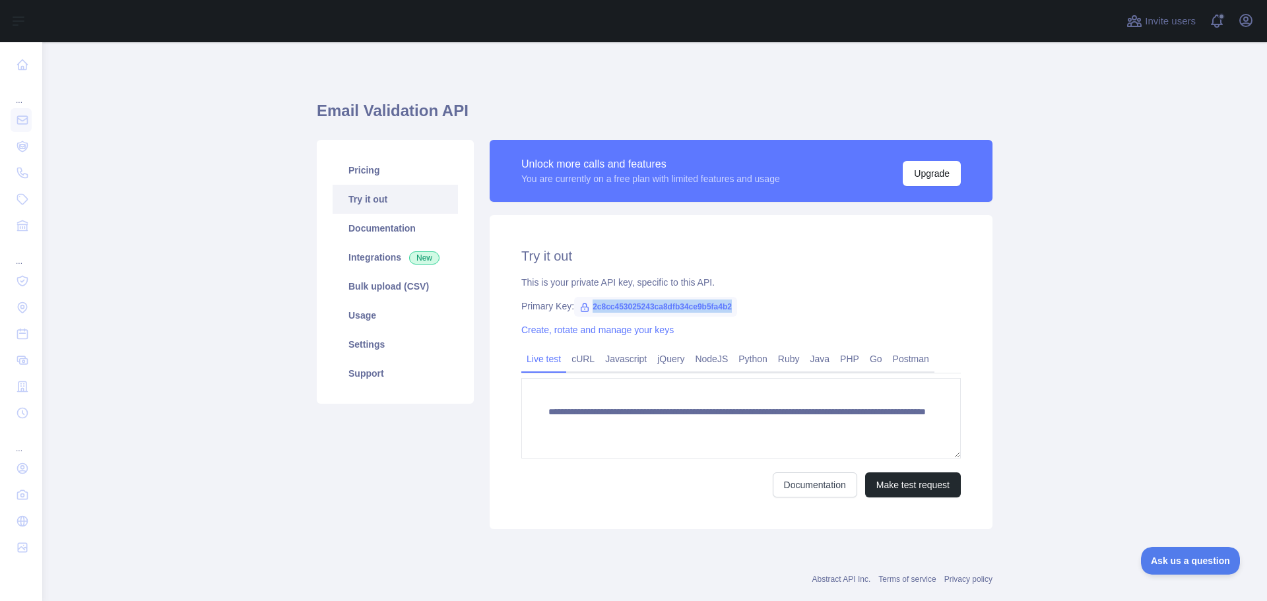
drag, startPoint x: 616, startPoint y: 308, endPoint x: 756, endPoint y: 308, distance: 139.9
click at [756, 308] on div "Primary Key: 2c8cc453025243ca8dfb34ce9b5fa4b2" at bounding box center [741, 306] width 440 height 13
drag, startPoint x: 702, startPoint y: 308, endPoint x: 574, endPoint y: 308, distance: 128.7
click at [574, 308] on div "Primary Key: 2c8cc453025243ca8dfb34ce9b5fa4b2" at bounding box center [741, 306] width 440 height 13
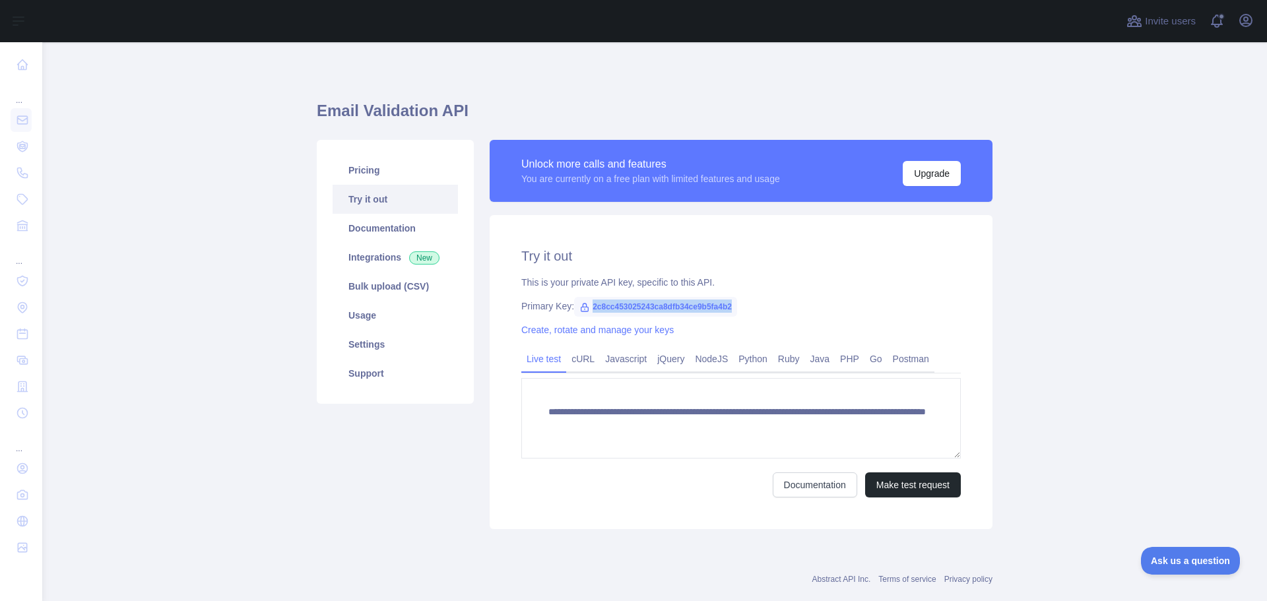
click at [582, 308] on icon at bounding box center [585, 308] width 7 height 8
drag, startPoint x: 582, startPoint y: 304, endPoint x: 739, endPoint y: 304, distance: 156.4
click at [731, 304] on div "Primary Key: 2c8cc453025243ca8dfb34ce9b5fa4b2" at bounding box center [741, 306] width 440 height 13
click at [739, 304] on div "Primary Key: 2c8cc453025243ca8dfb34ce9b5fa4b2" at bounding box center [741, 306] width 440 height 13
